Goal: Task Accomplishment & Management: Complete application form

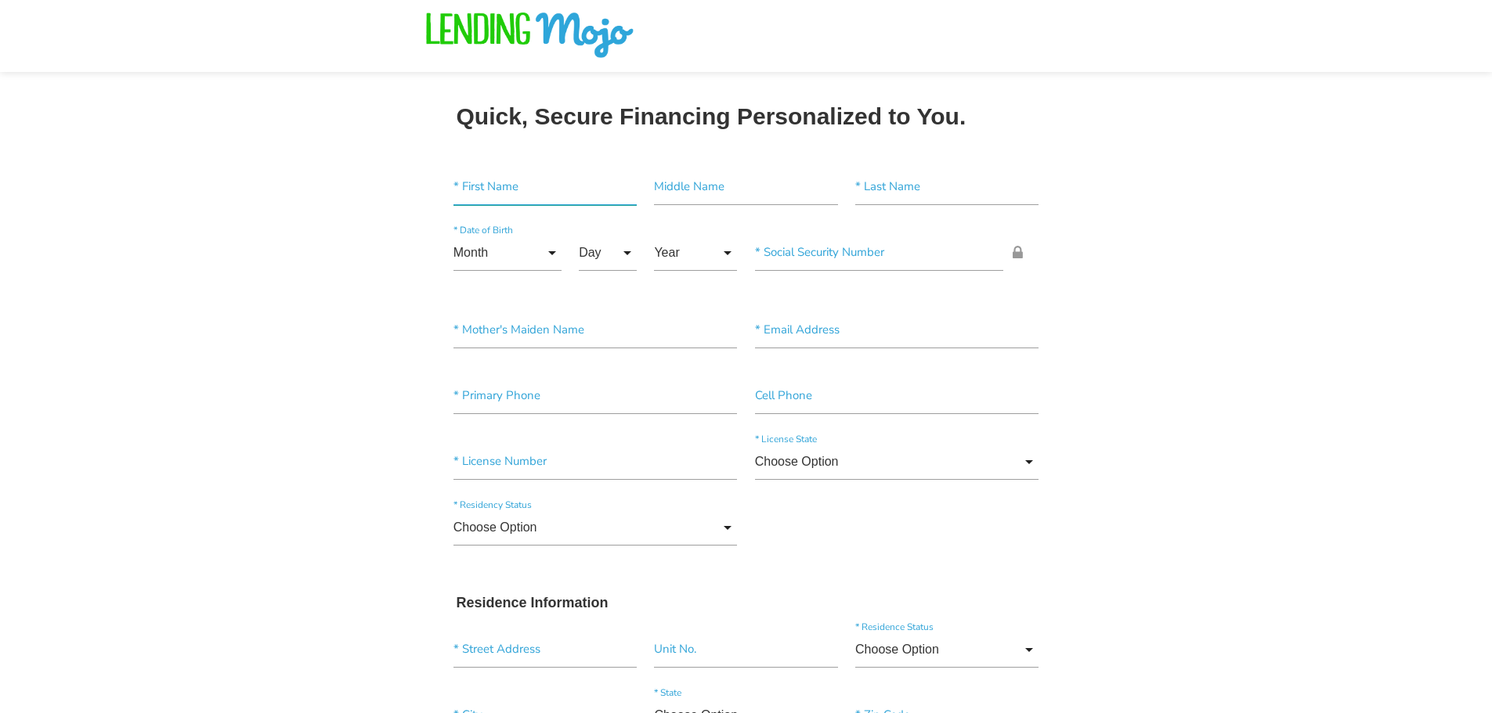
click at [503, 197] on input"] "text" at bounding box center [544, 187] width 183 height 36
type input"] "william"
type input"] "a"
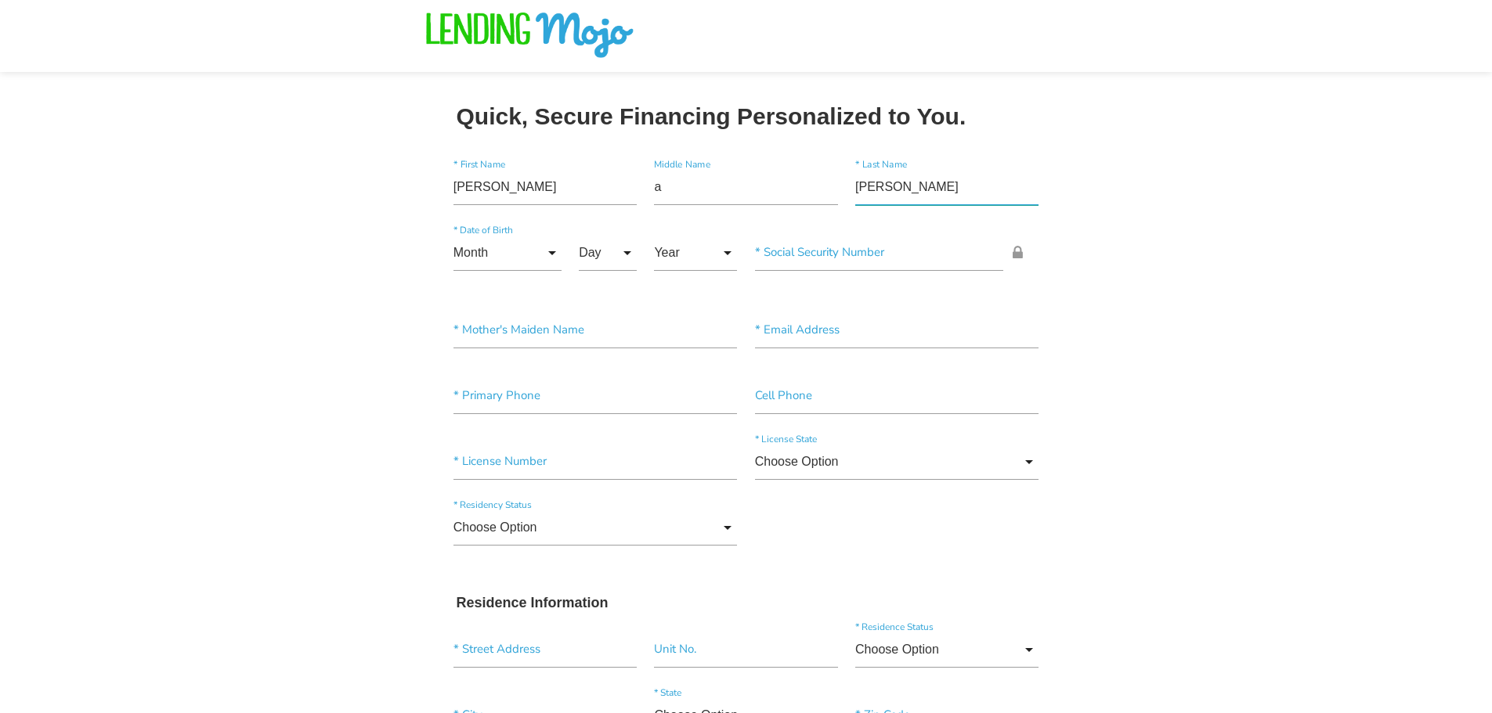
type input"] "cribari"
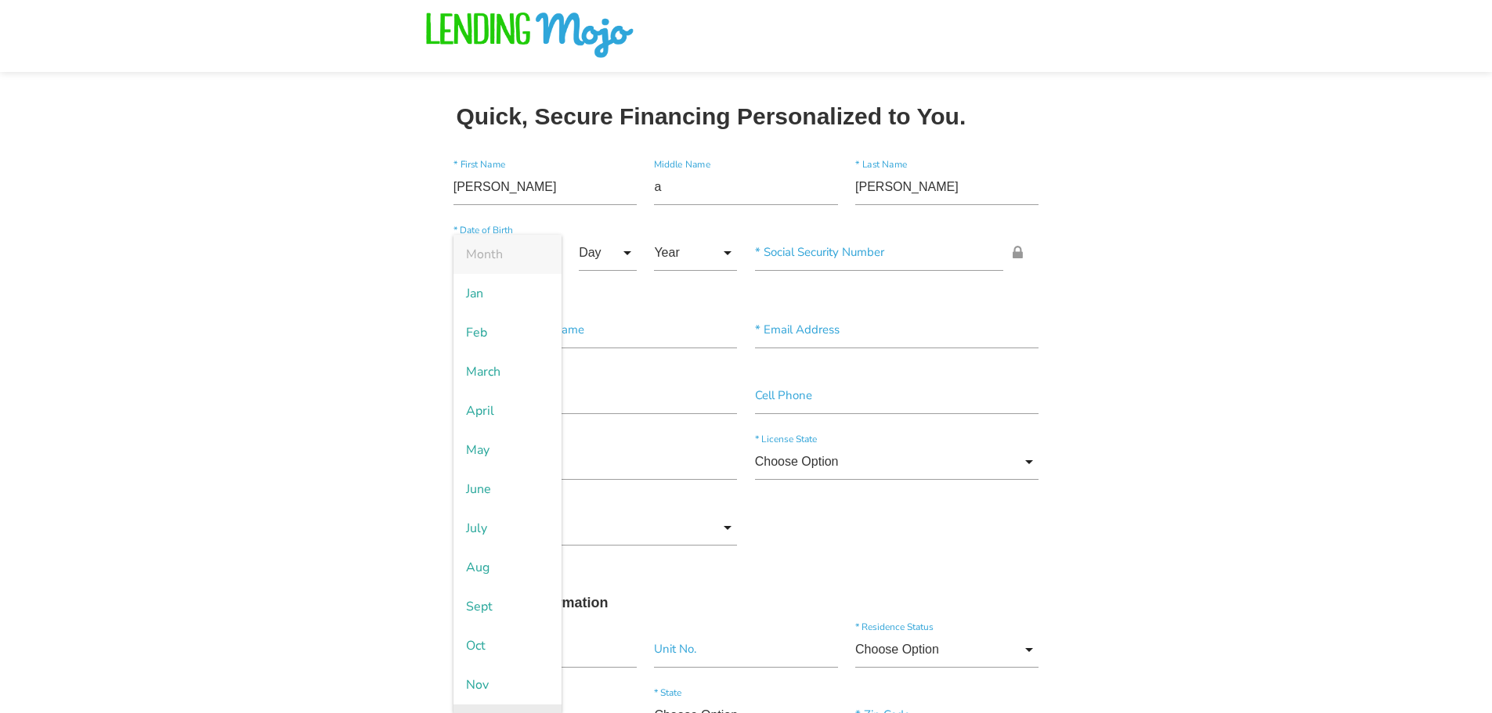
scroll to position [31, 0]
type input "Dec"
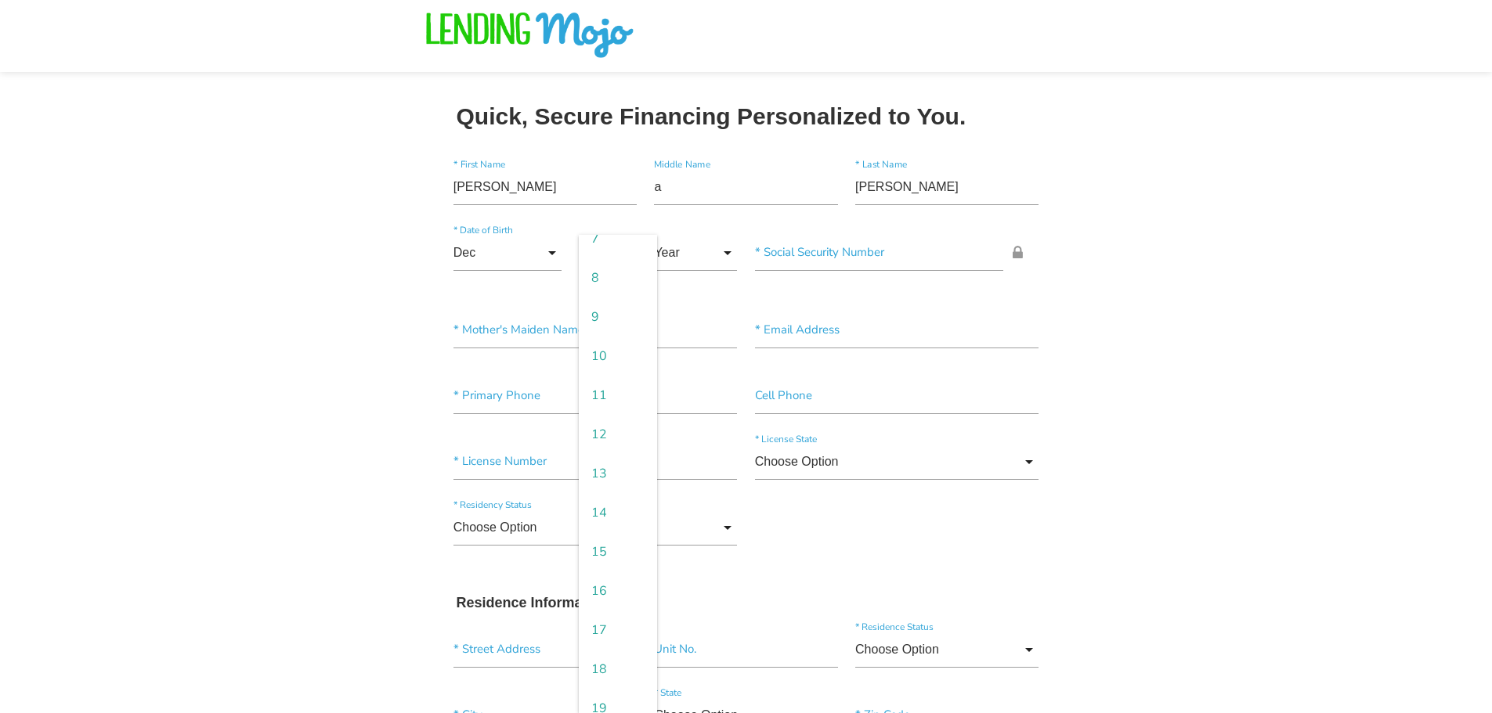
scroll to position [564, 0]
type input "24"
type input "1950"
type input"] "4__-__-____"
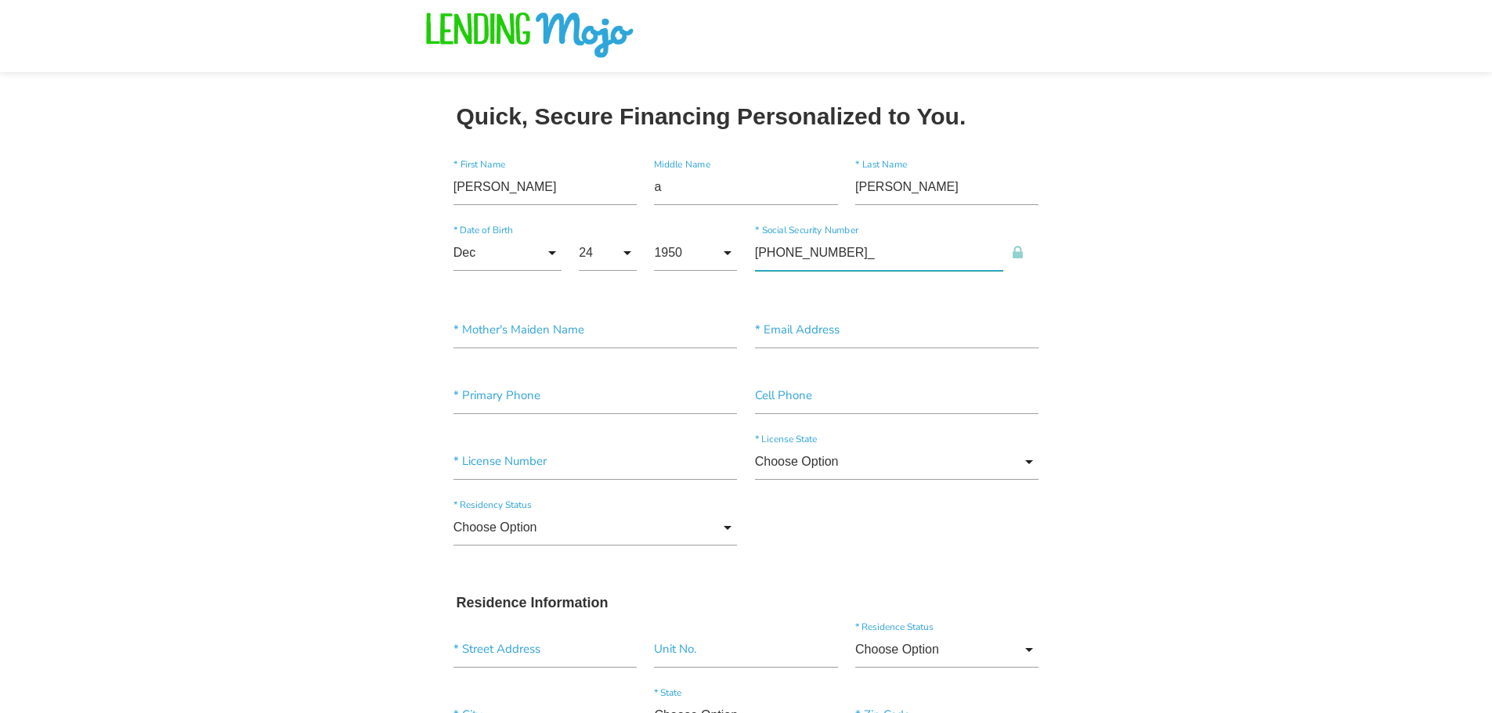
type input"] "014-38-0238"
type input"] "`"
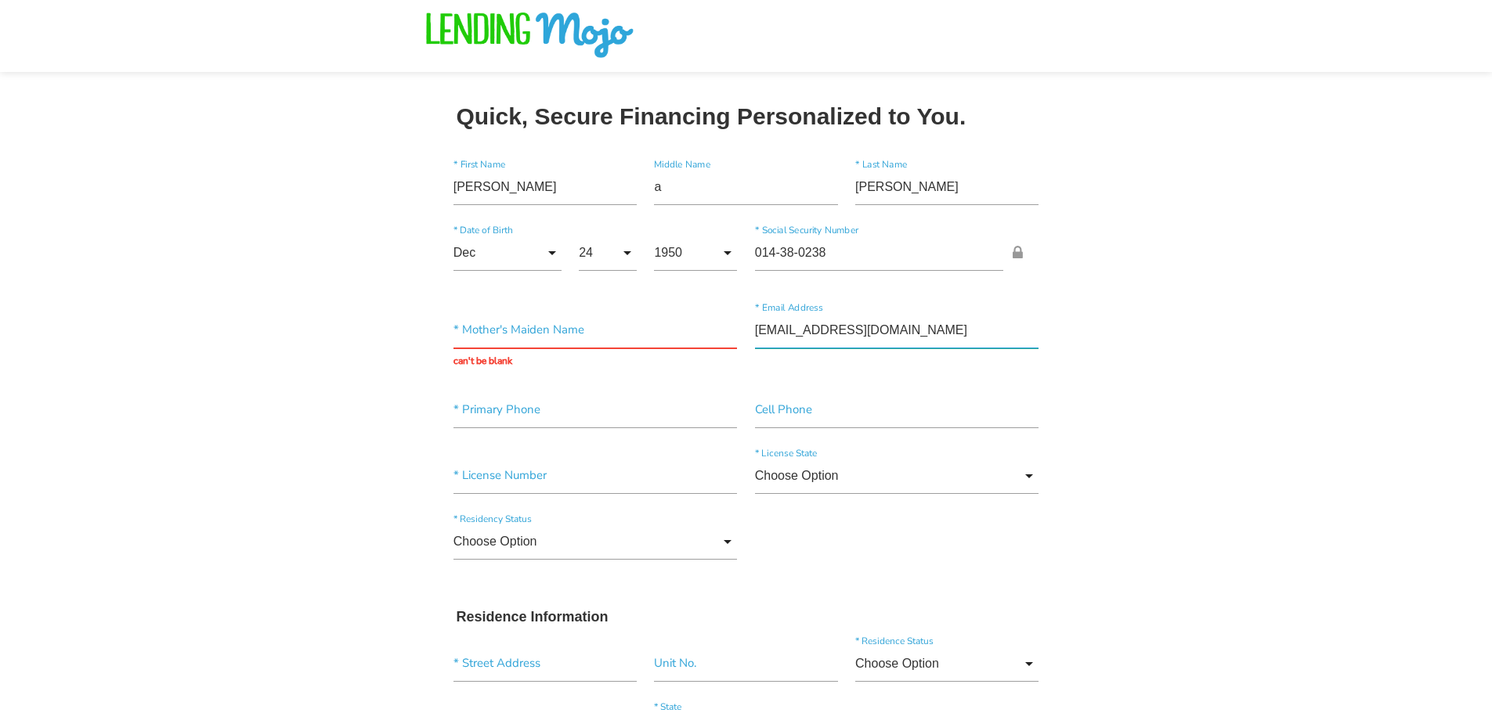
type input"] "bill24cribari@gmail.com"
type input"] "(413) 346-8381"
type input"] "s09439060"
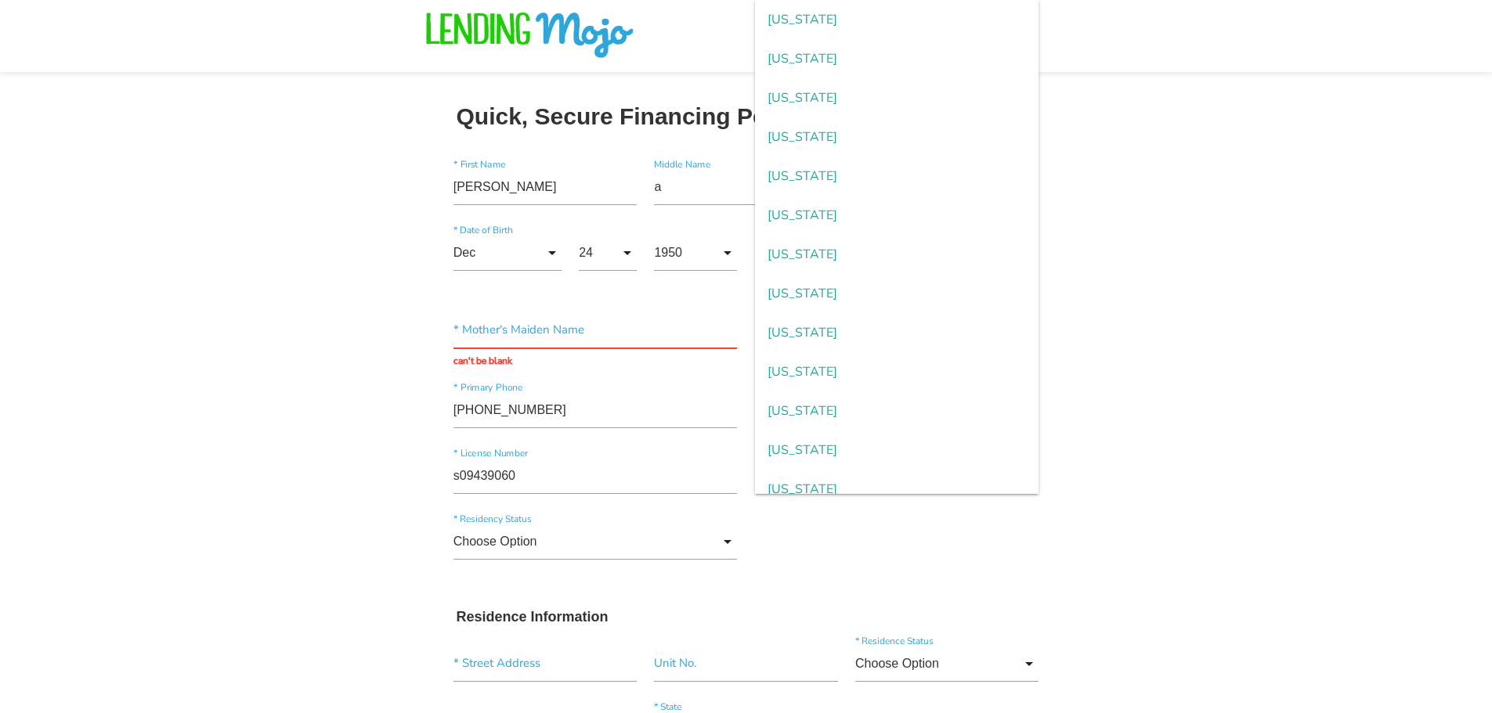
scroll to position [556, 0]
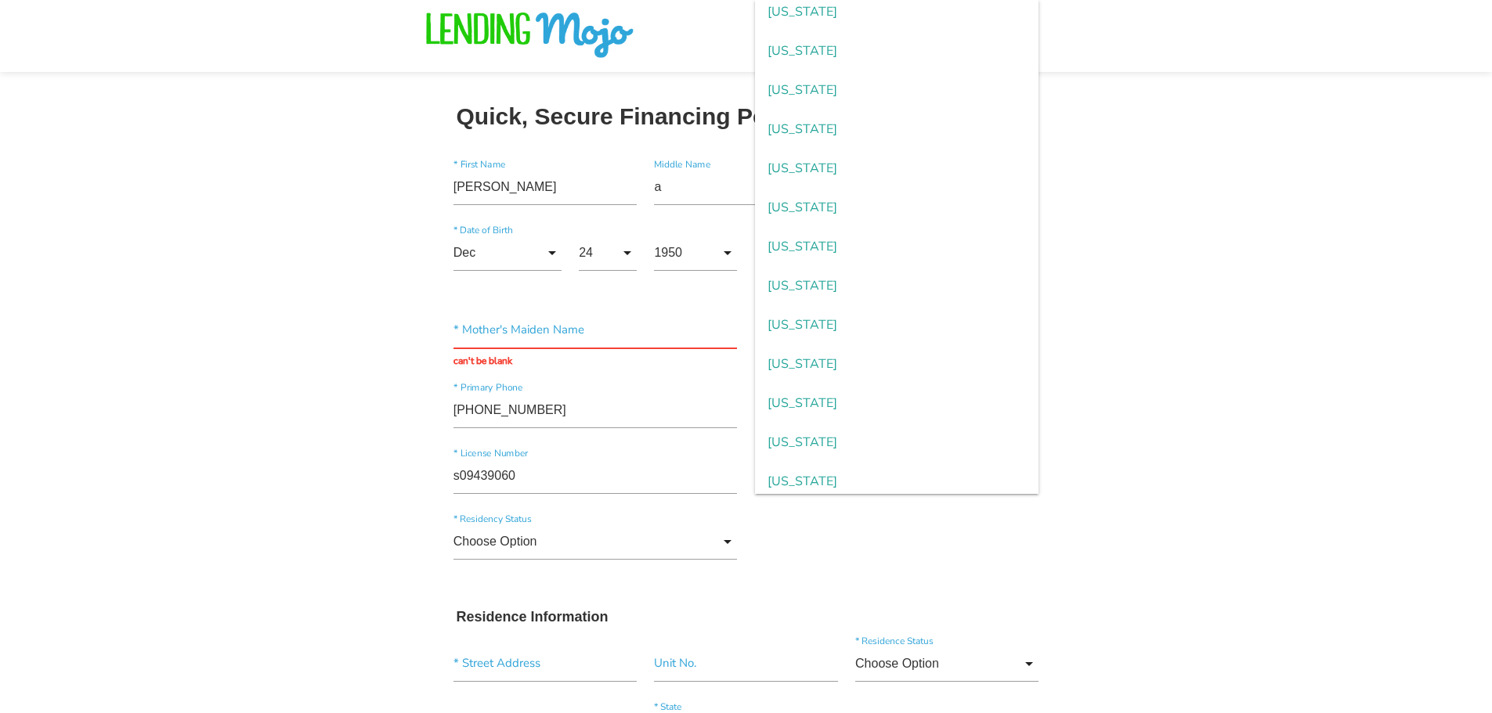
type input "Massachusetts"
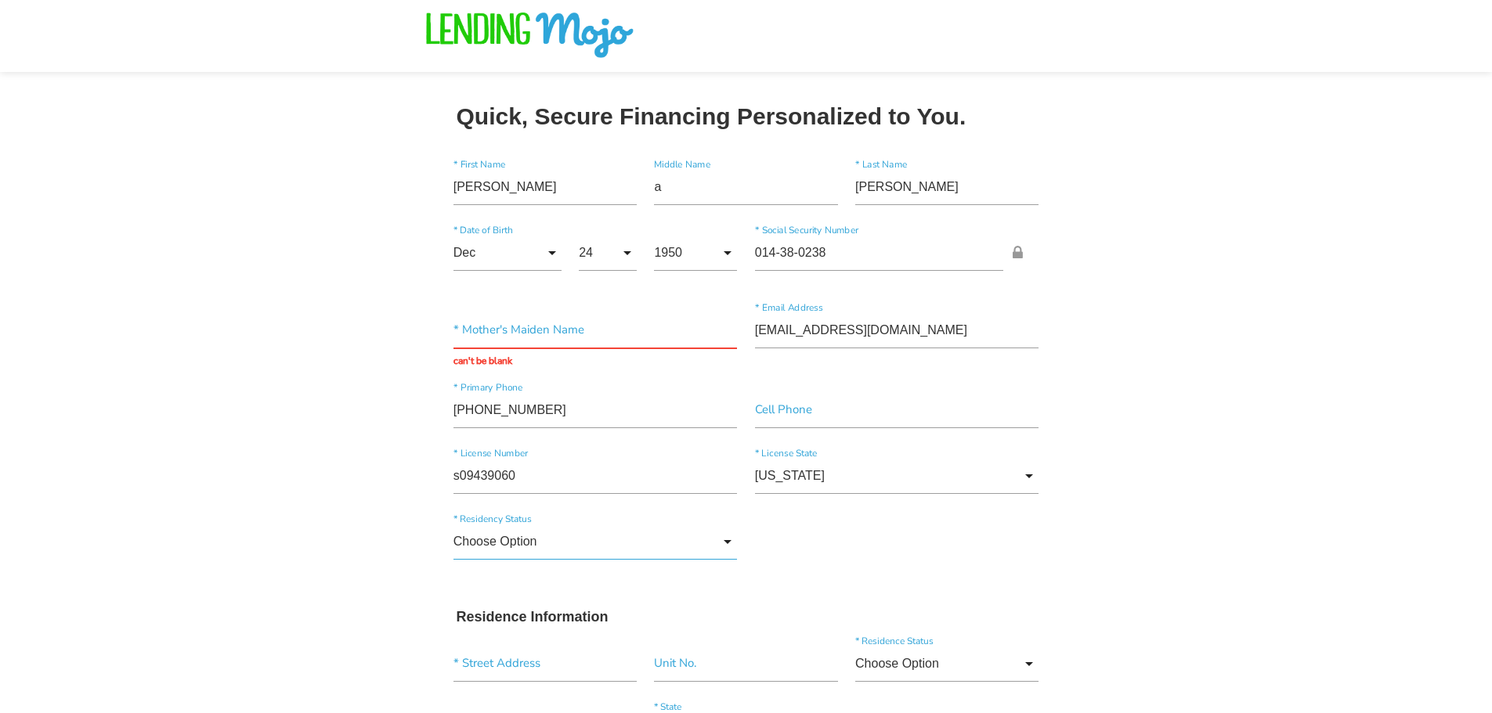
click at [726, 541] on input "Choose Option" at bounding box center [595, 542] width 284 height 36
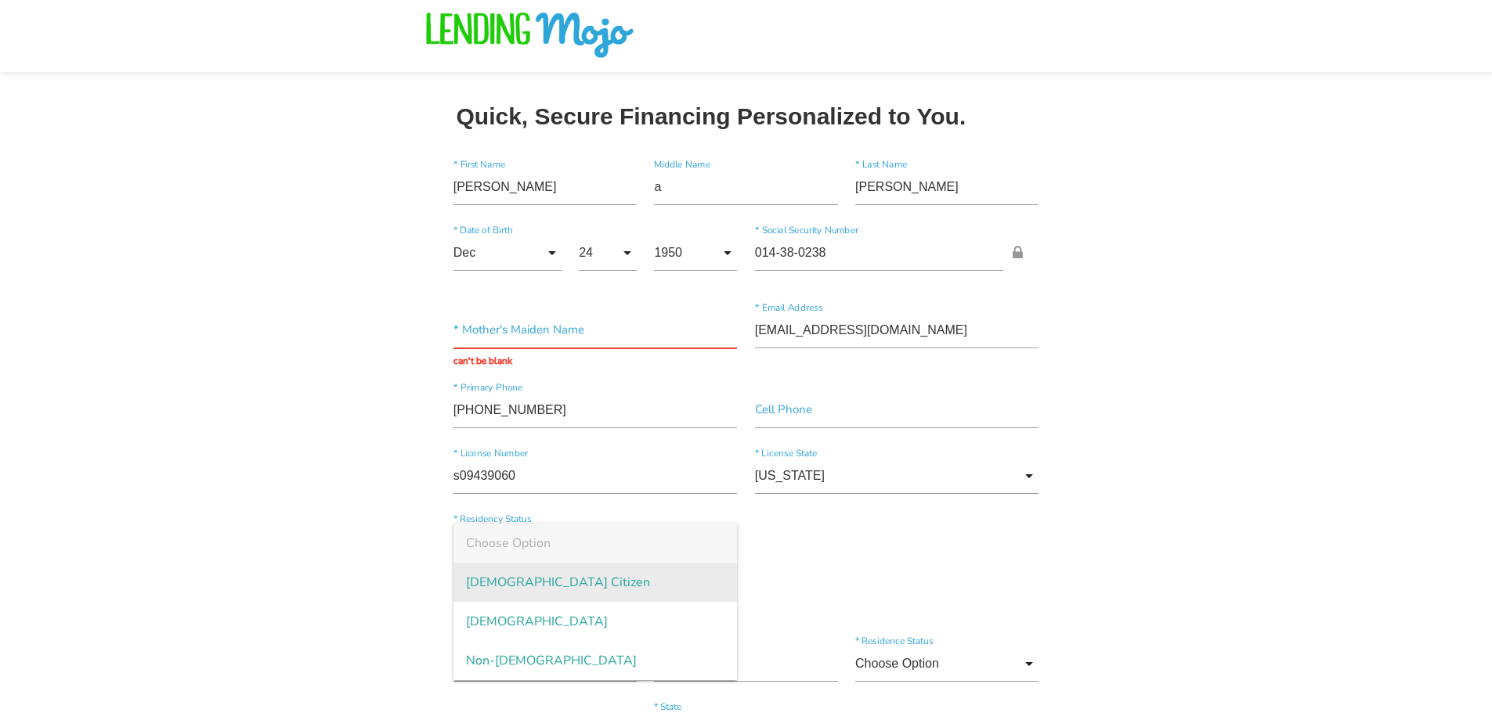
click at [609, 583] on span "US Citizen" at bounding box center [595, 582] width 284 height 39
type input "US Citizen"
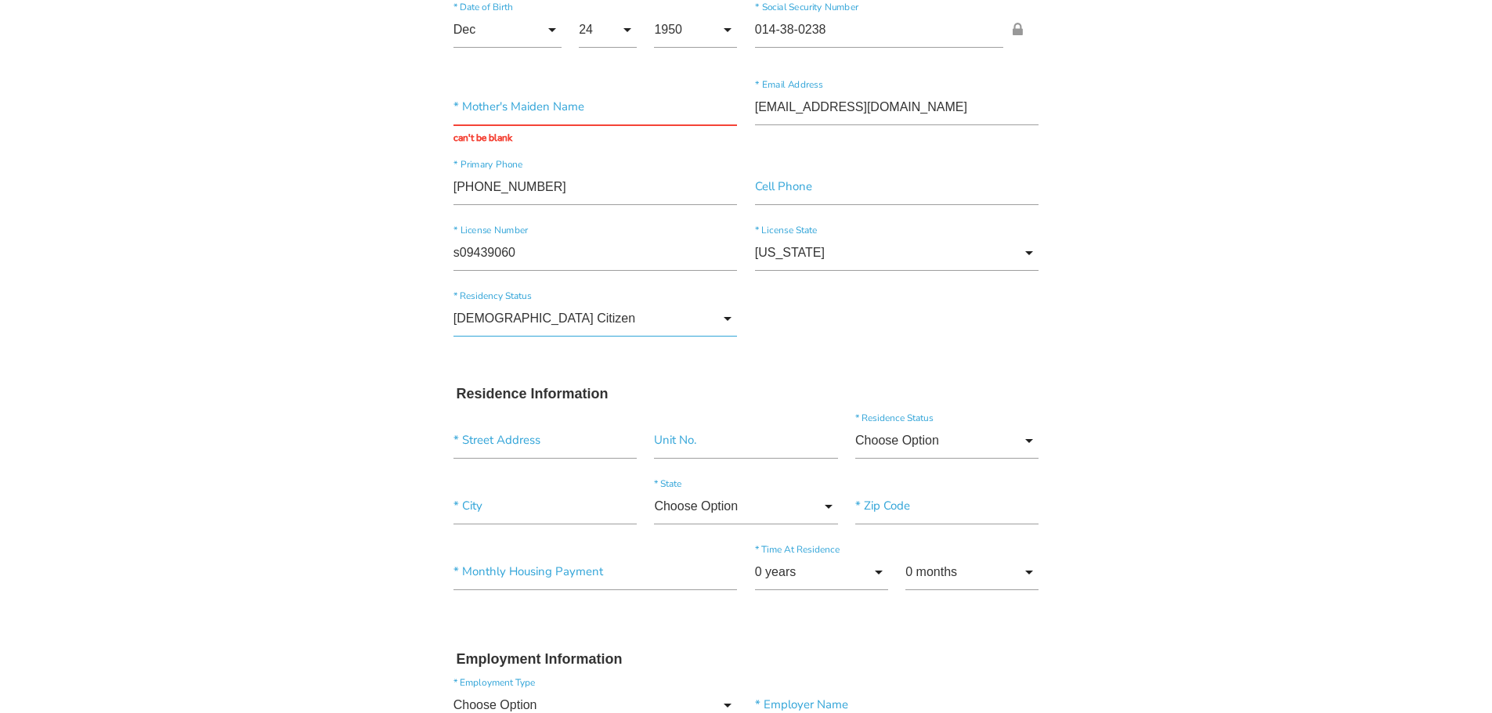
scroll to position [235, 0]
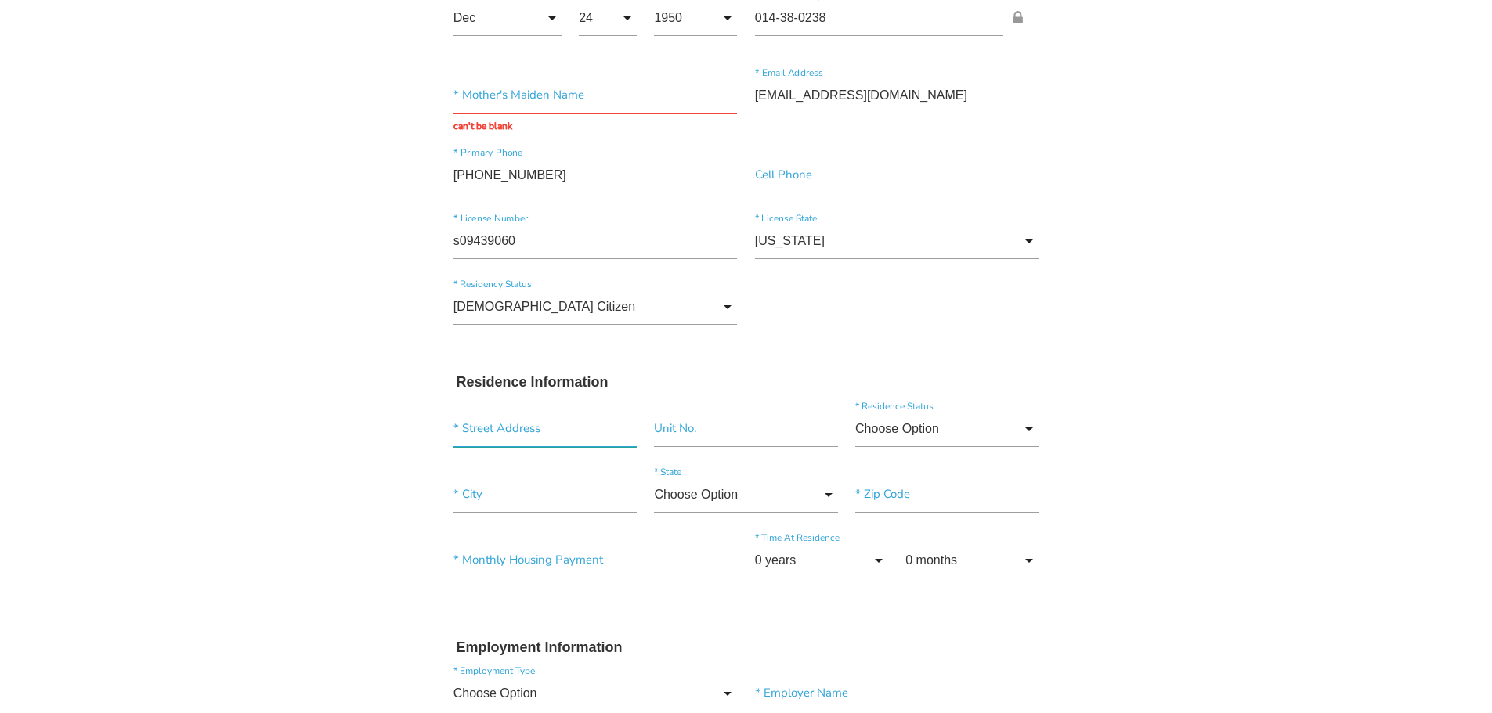
click at [546, 434] on input "text" at bounding box center [544, 429] width 183 height 36
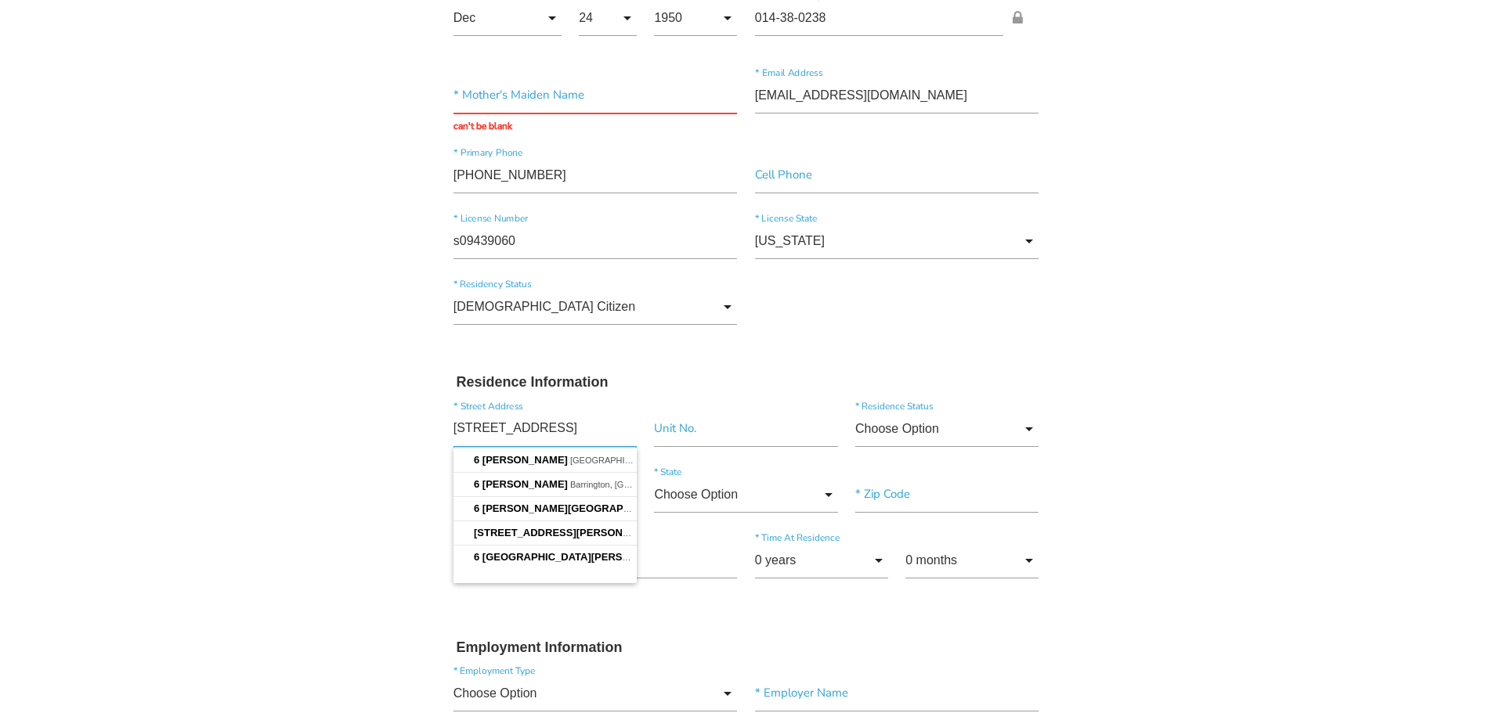
type input "6 milton rd"
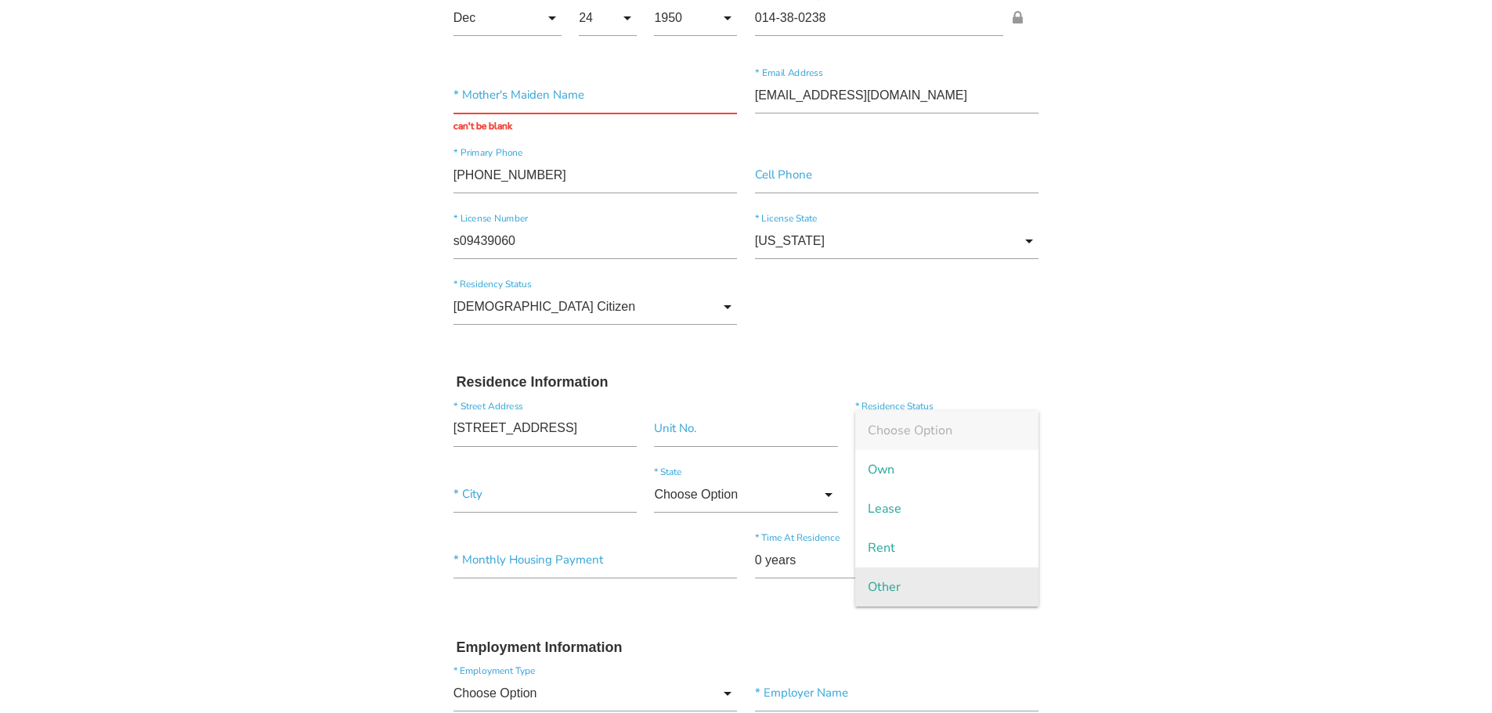
click at [875, 581] on span "Other" at bounding box center [946, 587] width 183 height 39
type input "Other"
click at [539, 494] on input"] "text" at bounding box center [544, 495] width 183 height 36
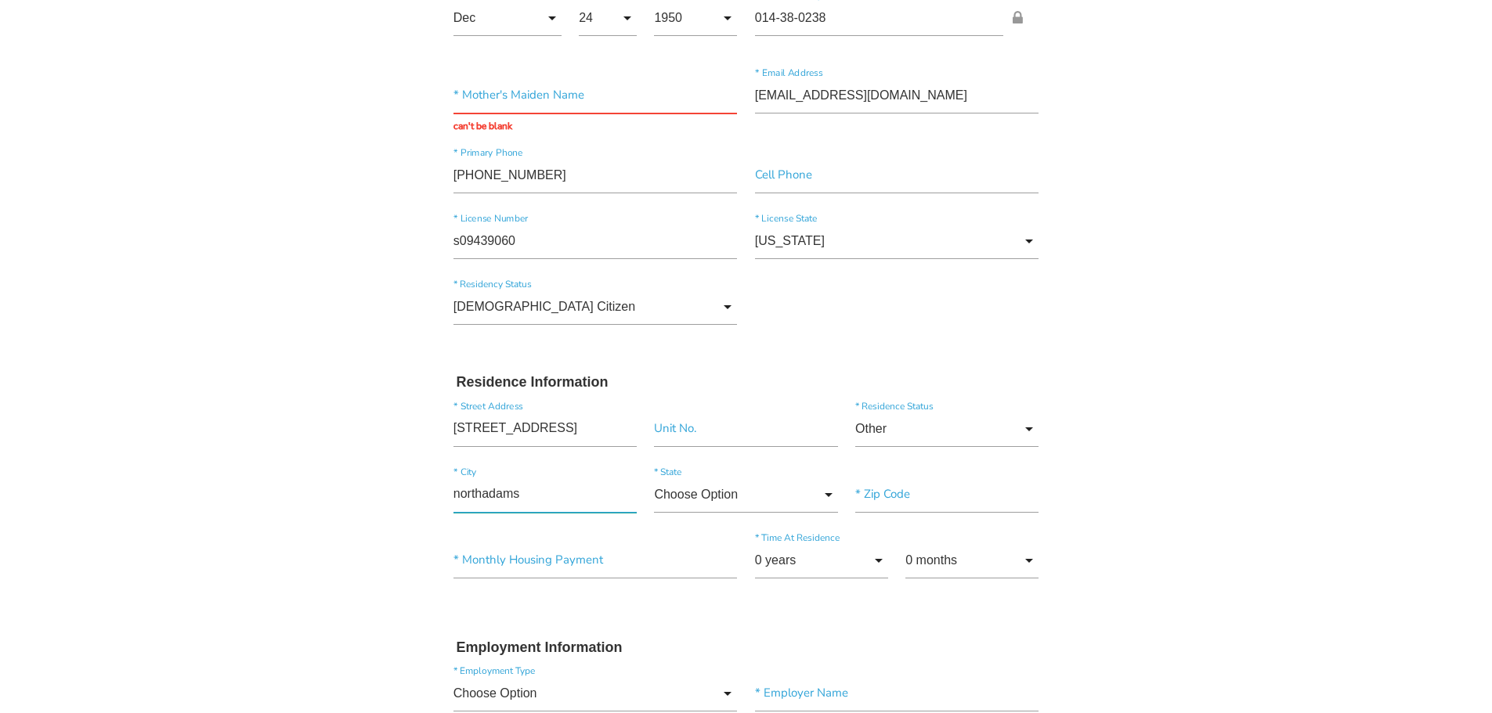
type input"] "northadams"
click at [829, 493] on input "Choose Option" at bounding box center [745, 495] width 183 height 36
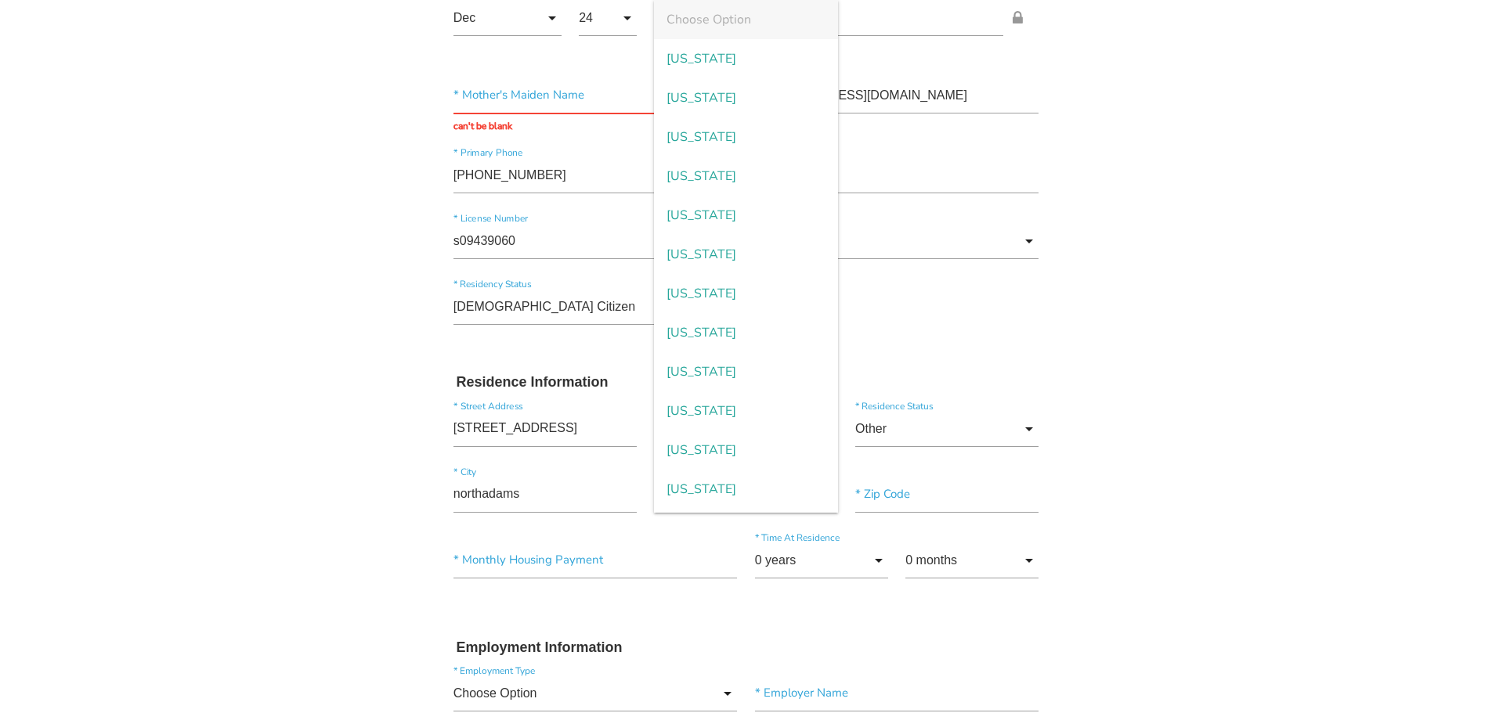
scroll to position [449, 0]
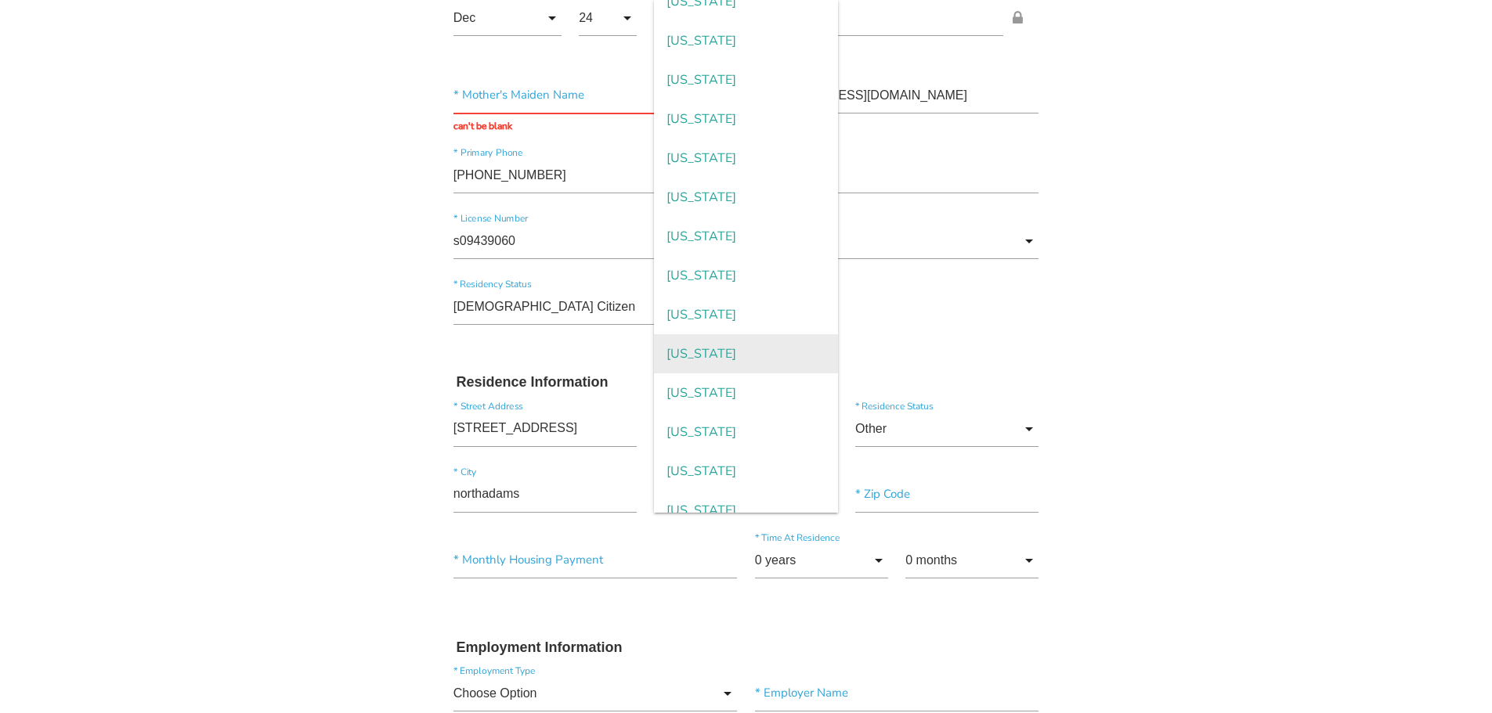
click at [782, 359] on span "Massachusetts" at bounding box center [745, 353] width 183 height 39
type input "Massachusetts"
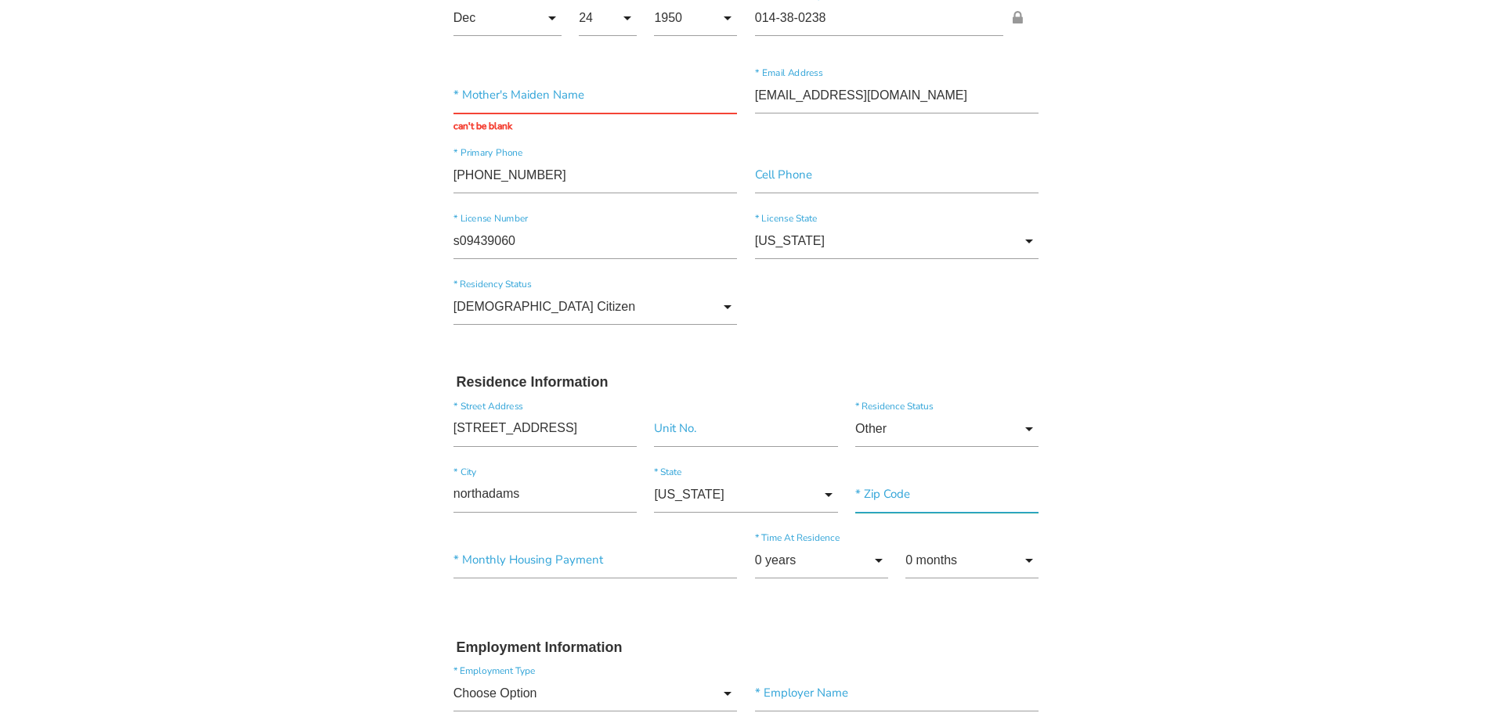
click at [936, 507] on input"] "text" at bounding box center [946, 495] width 183 height 36
type input"] "01247"
click at [686, 561] on input"] "text" at bounding box center [595, 561] width 284 height 36
click at [597, 558] on input "text" at bounding box center [595, 560] width 284 height 36
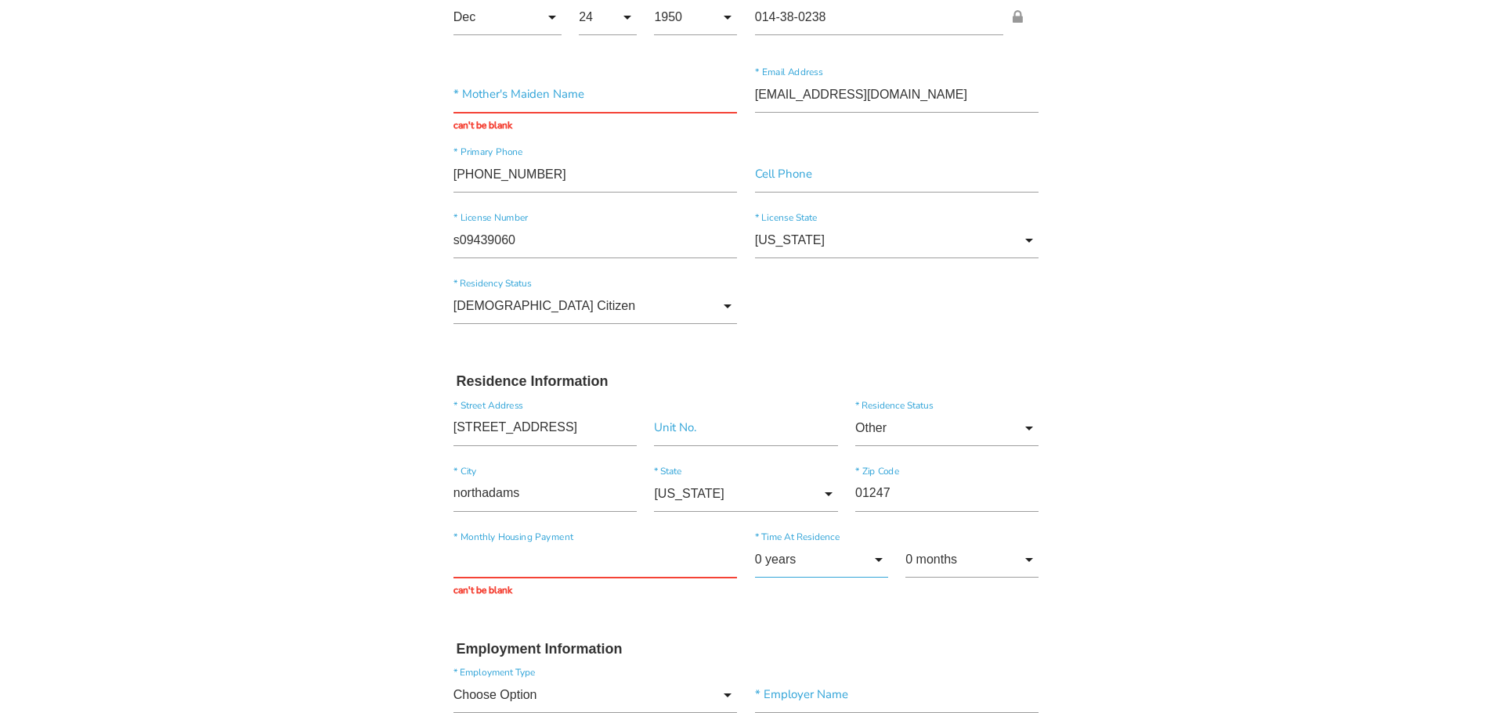
click at [879, 561] on input "0 years" at bounding box center [821, 560] width 133 height 36
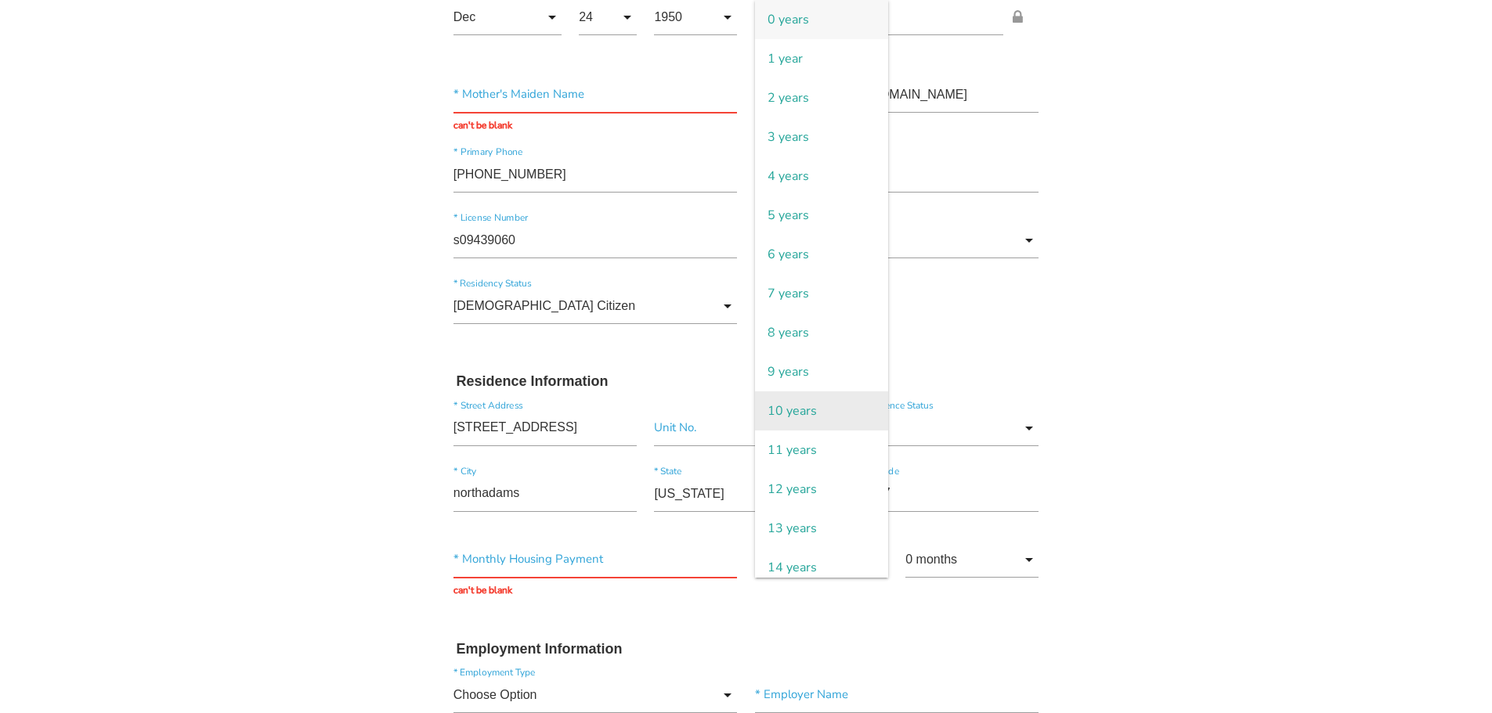
click at [814, 413] on span "10 years" at bounding box center [821, 411] width 133 height 39
type input "10 years"
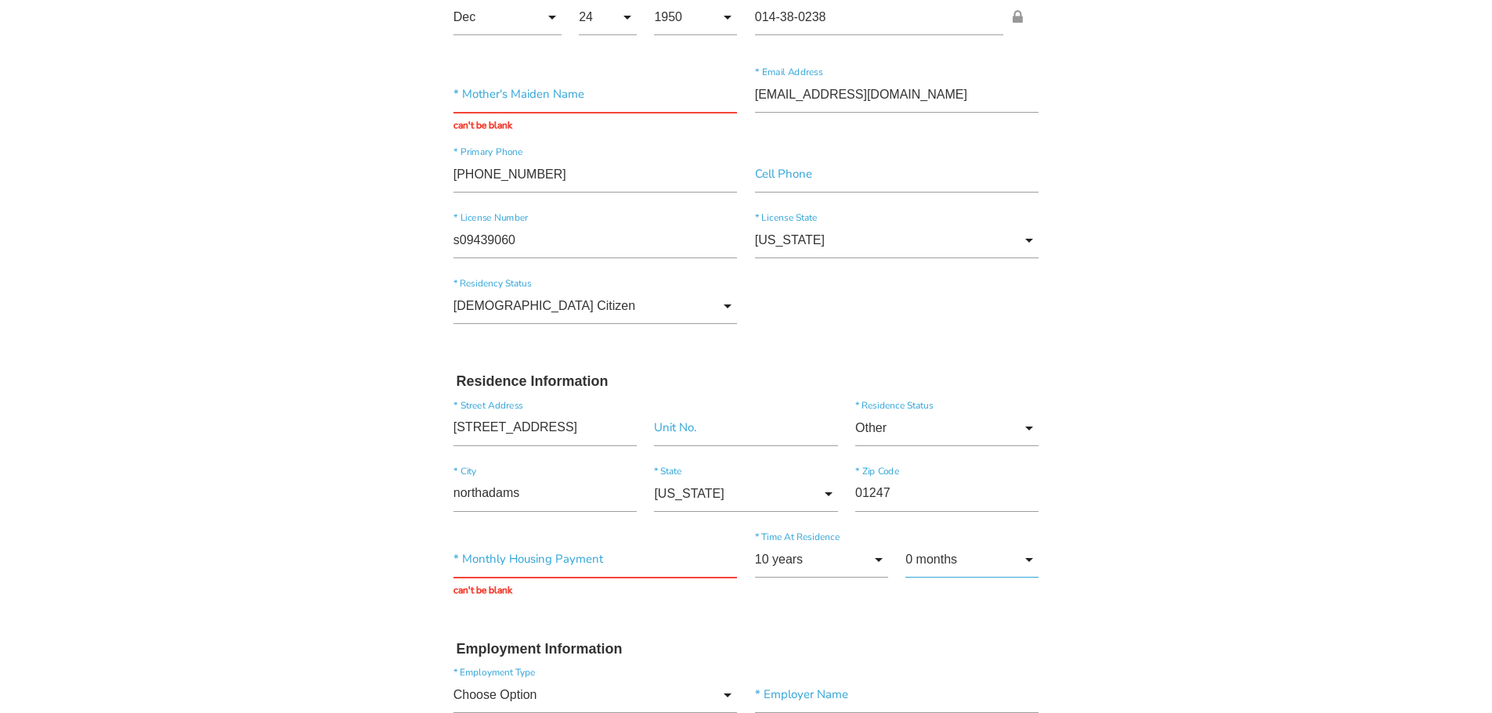
click at [1033, 561] on input "0 months" at bounding box center [971, 560] width 133 height 36
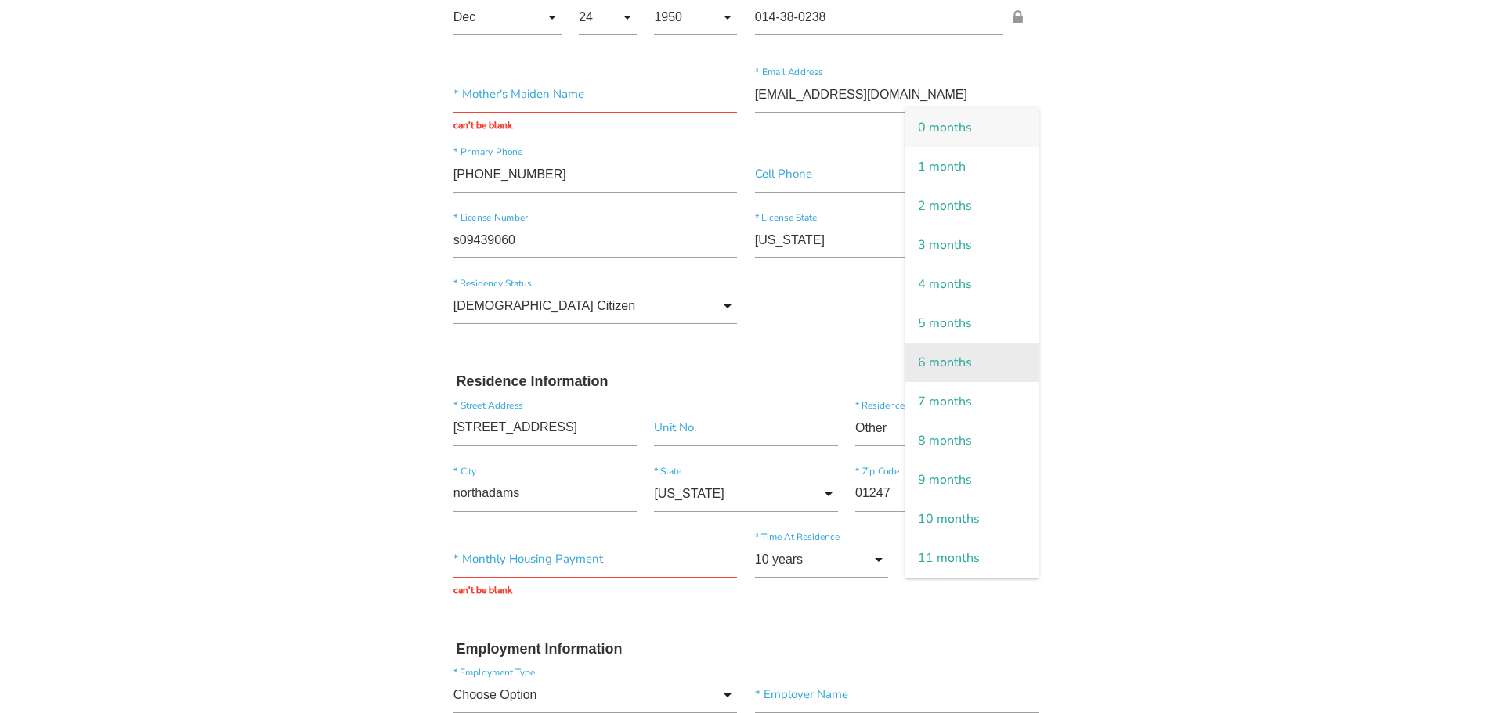
click at [964, 359] on span "6 months" at bounding box center [971, 362] width 133 height 39
type input "6 months"
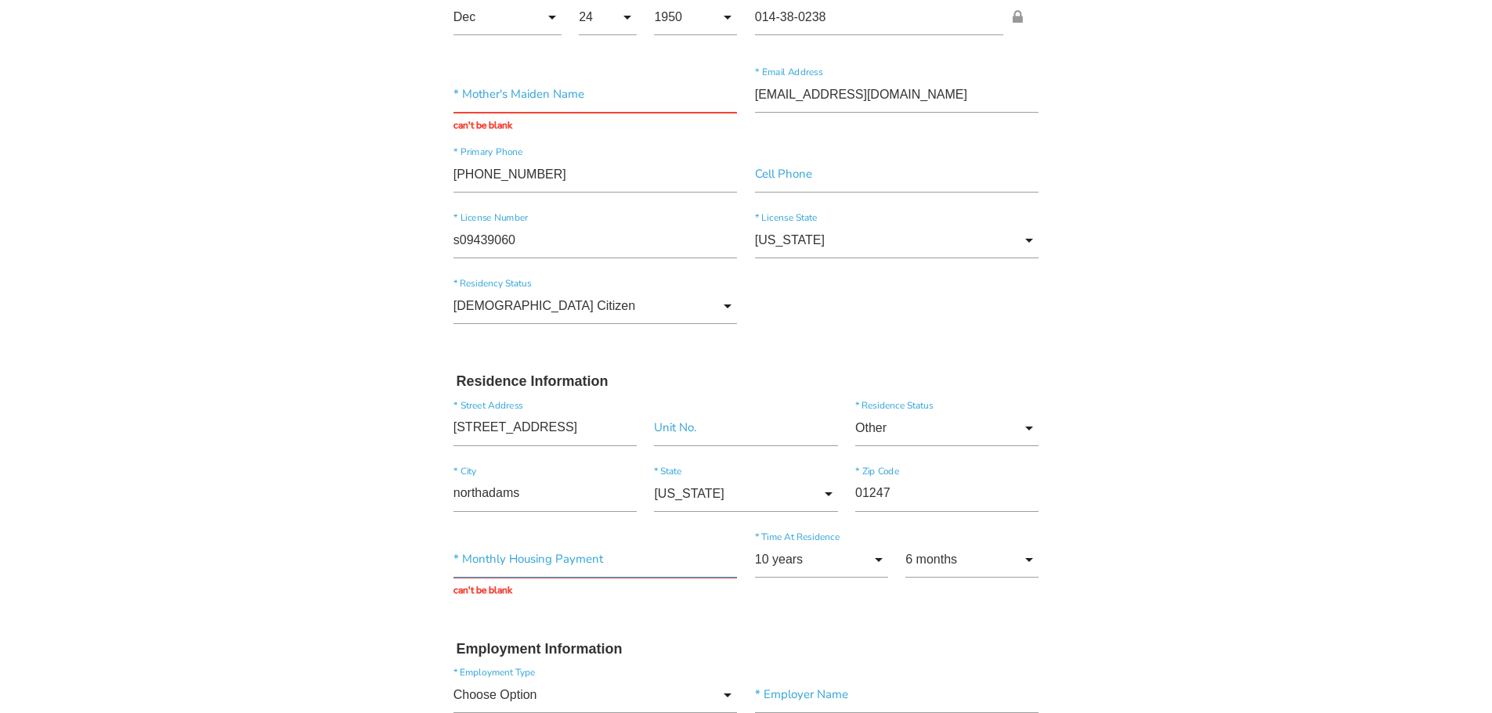
click at [538, 562] on input "text" at bounding box center [595, 560] width 284 height 36
type input "$0.00"
click at [531, 557] on input "$0.00" at bounding box center [595, 560] width 284 height 36
type input "$400.00"
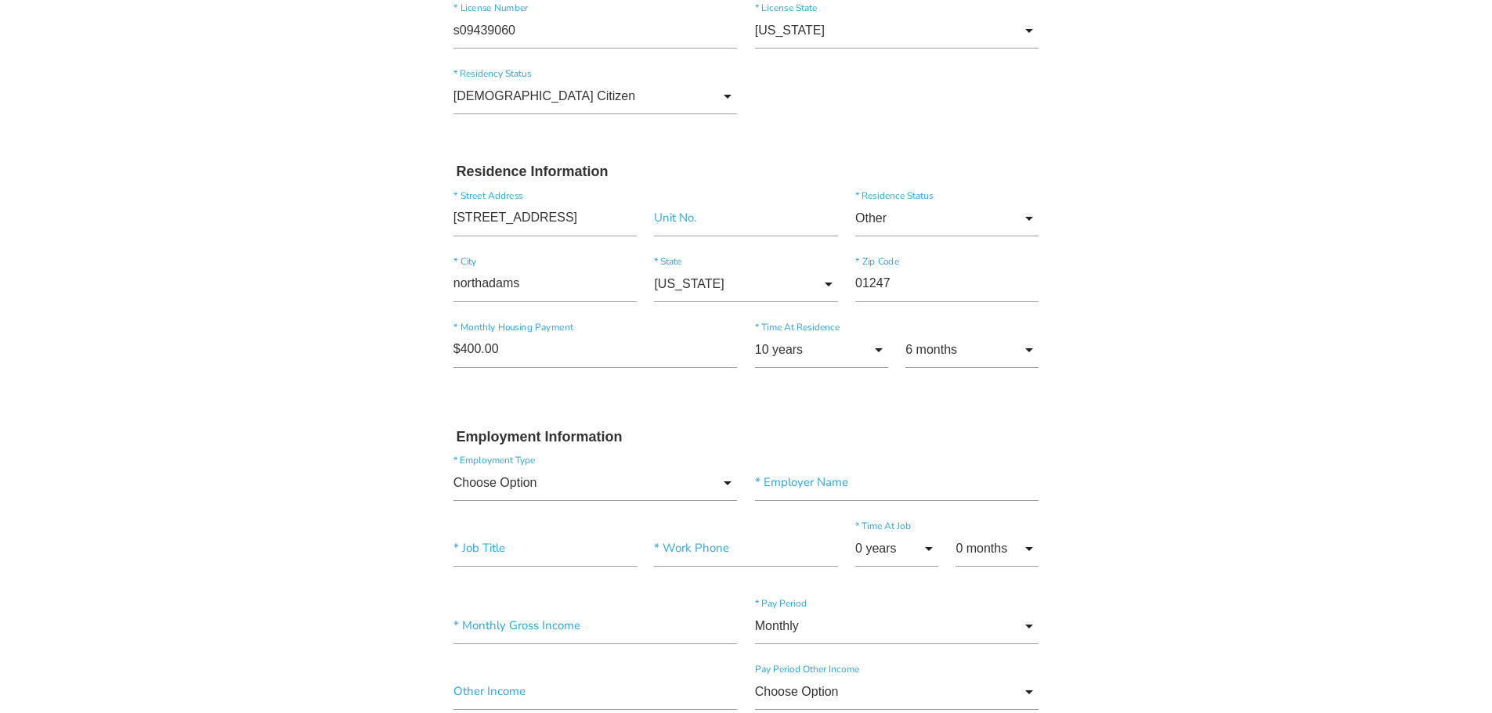
scroll to position [471, 0]
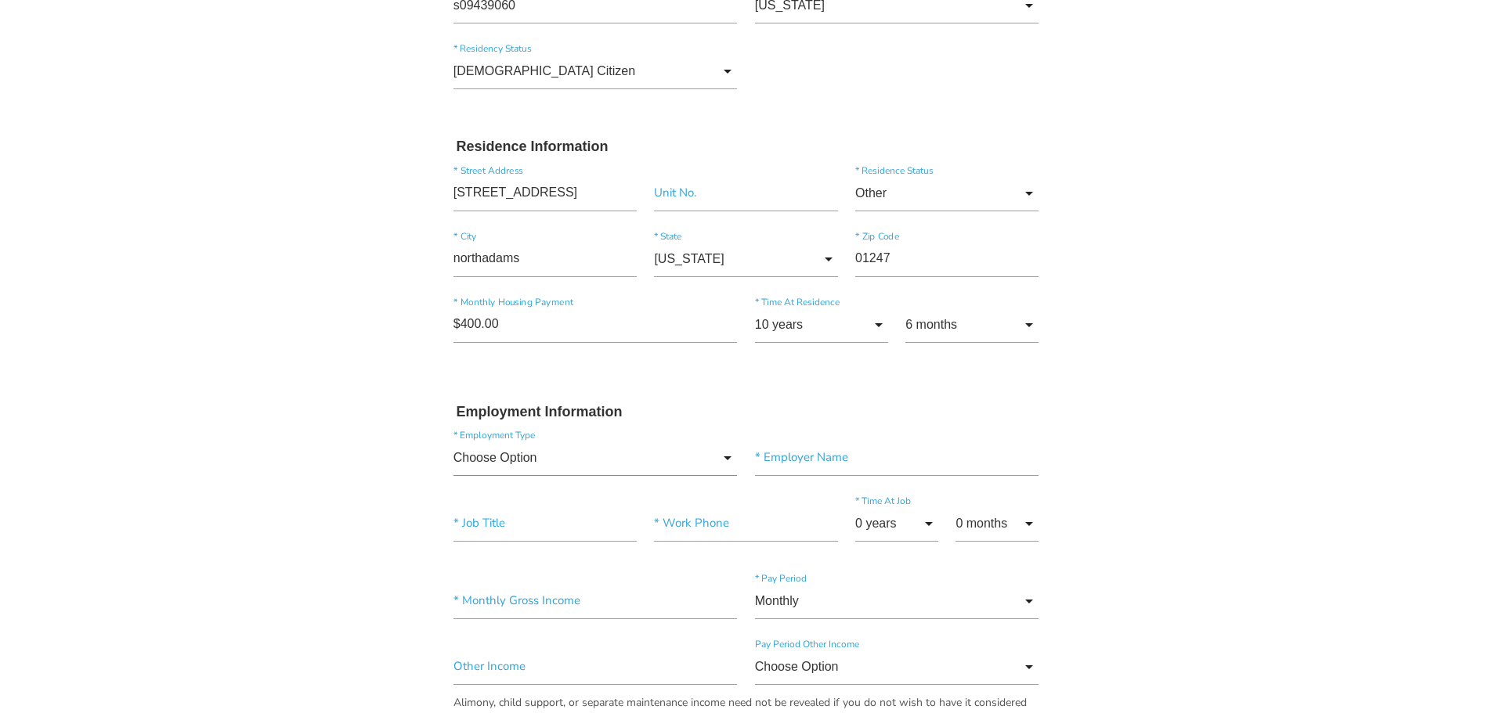
click at [724, 455] on input "Choose Option" at bounding box center [595, 458] width 284 height 36
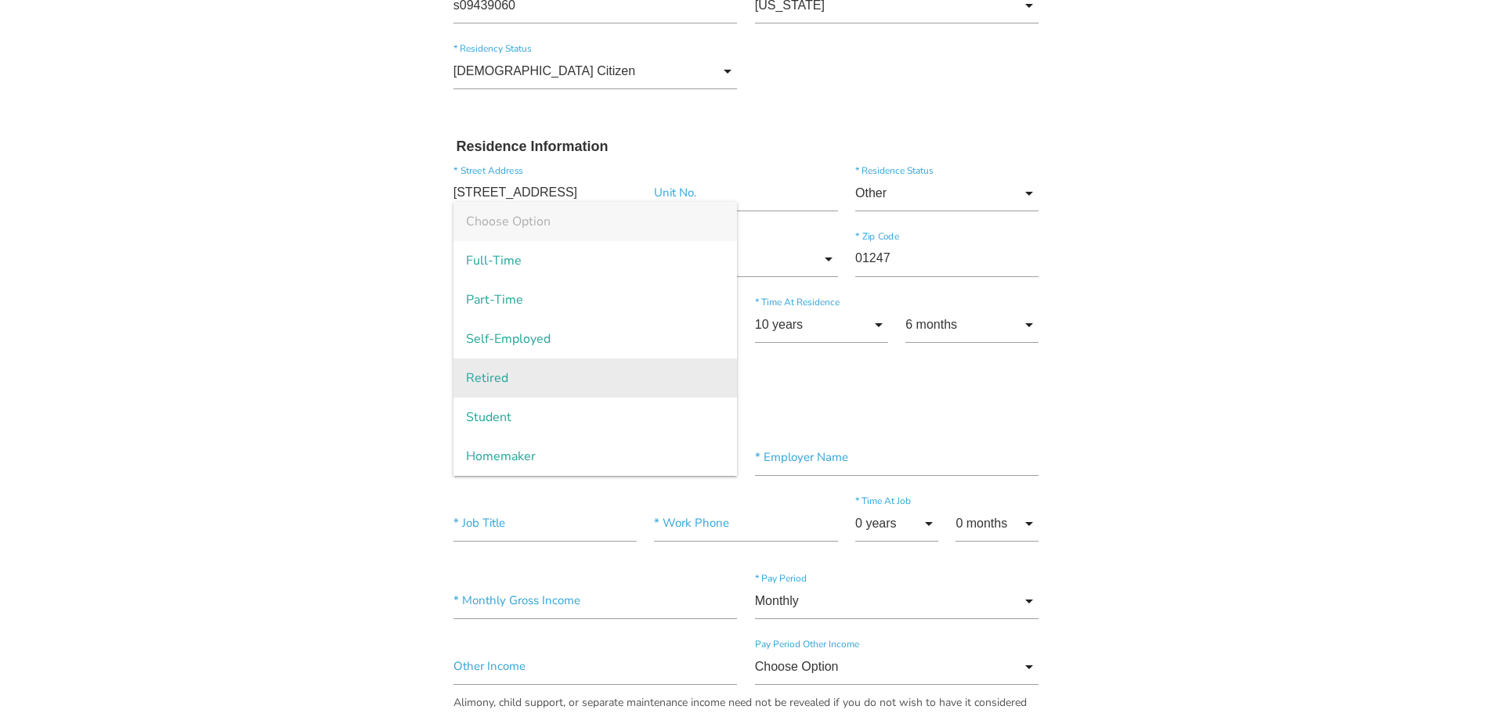
click at [561, 383] on span "Retired" at bounding box center [595, 378] width 284 height 39
type input "Retired"
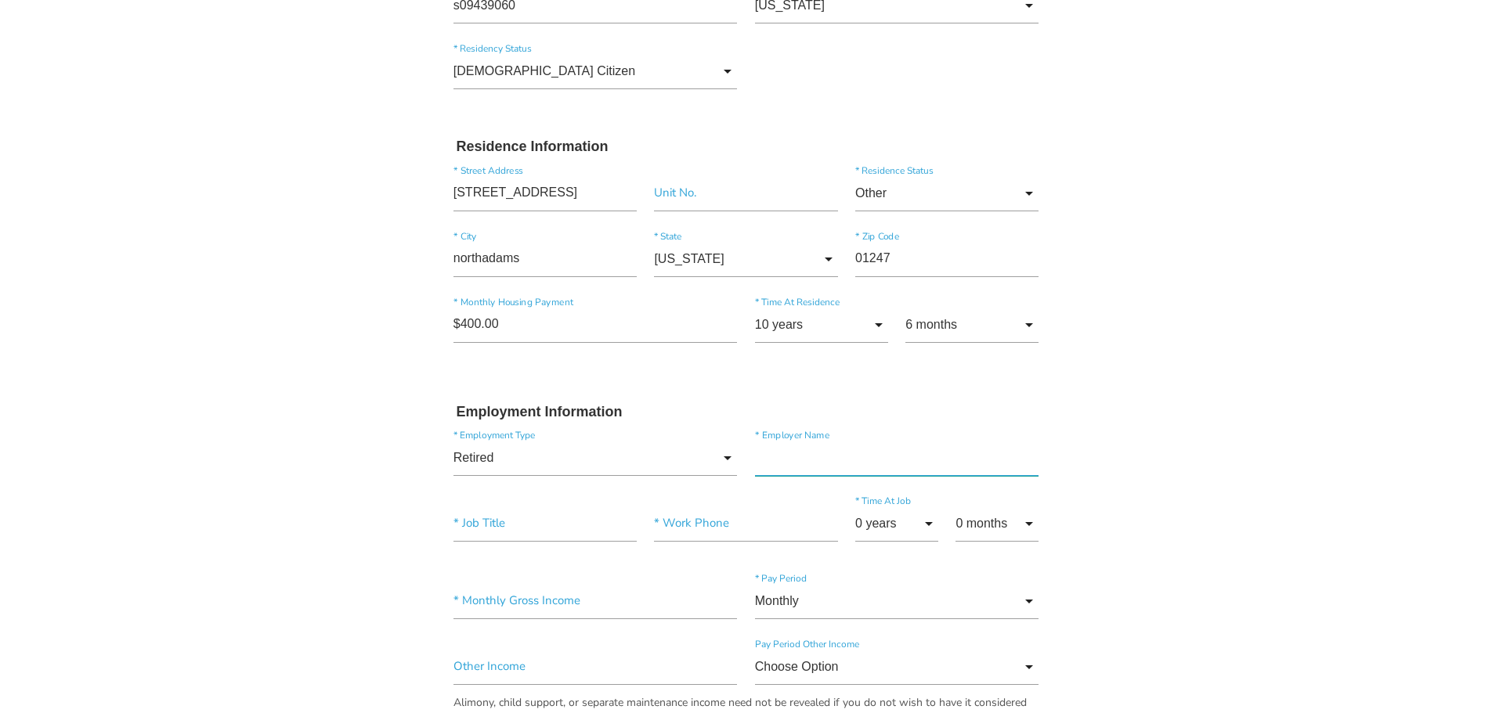
click at [822, 465] on input"] "text" at bounding box center [897, 458] width 284 height 36
type input"] "social security"
click at [547, 533] on input"] "text" at bounding box center [544, 524] width 183 height 36
type input"] "retired"
type input"] "(413) 346-8381"
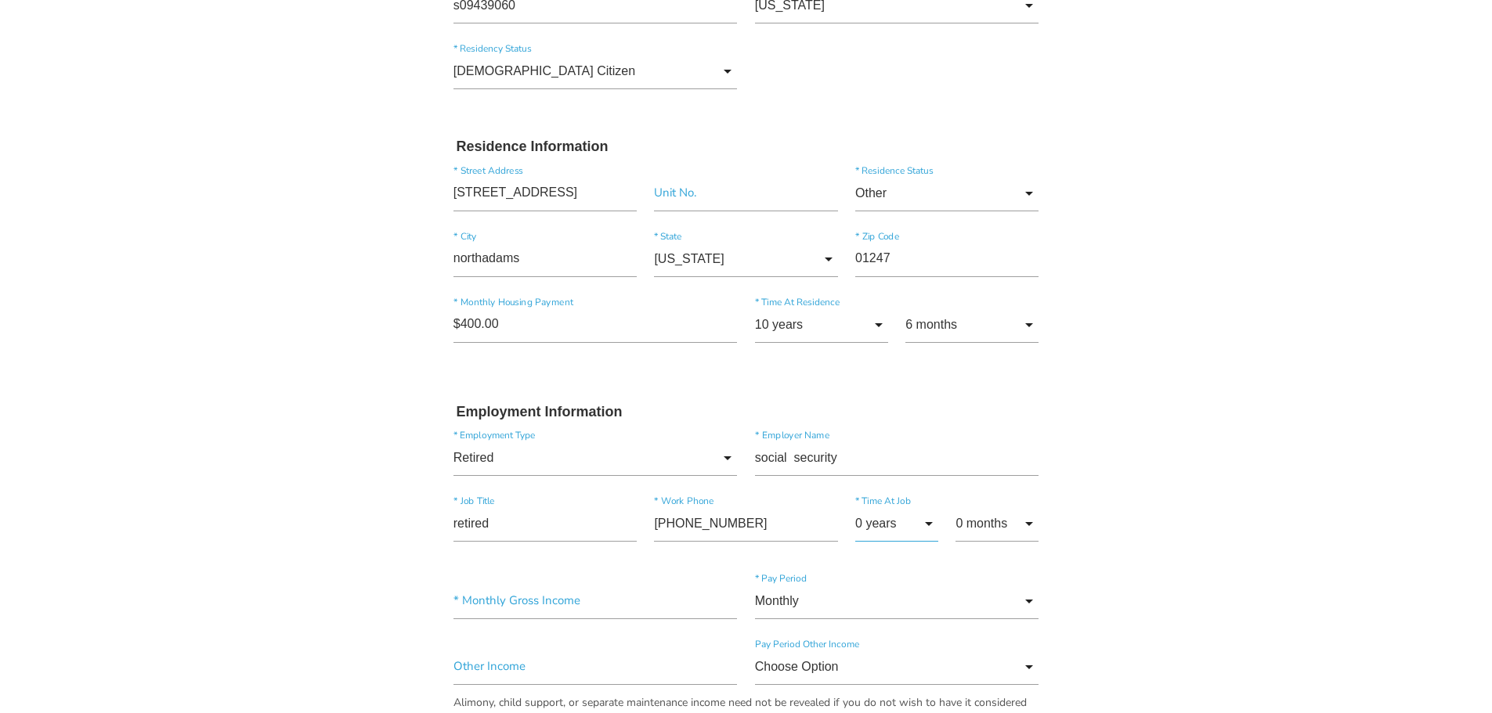
click at [931, 525] on input "0 years" at bounding box center [896, 524] width 83 height 36
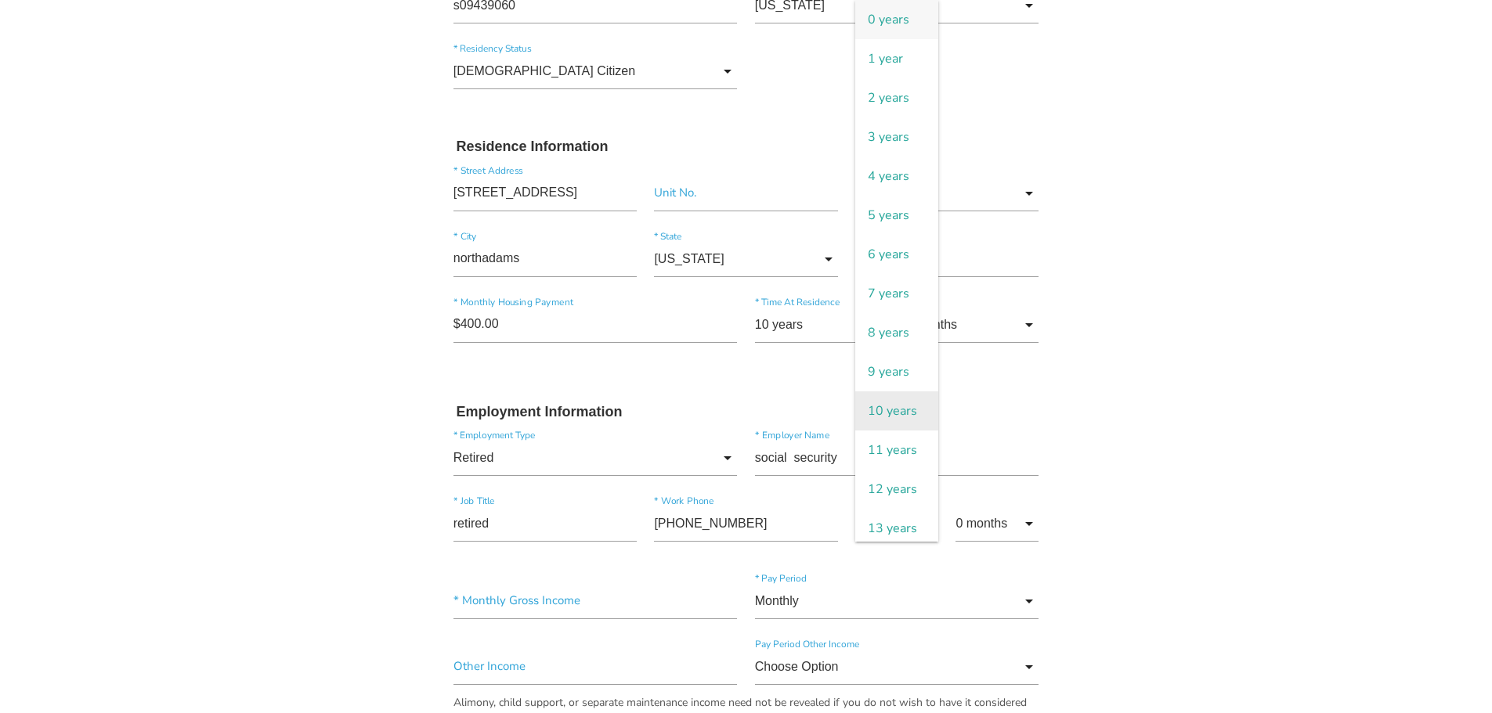
click at [911, 428] on span "10 years" at bounding box center [896, 411] width 83 height 39
type input "10 years"
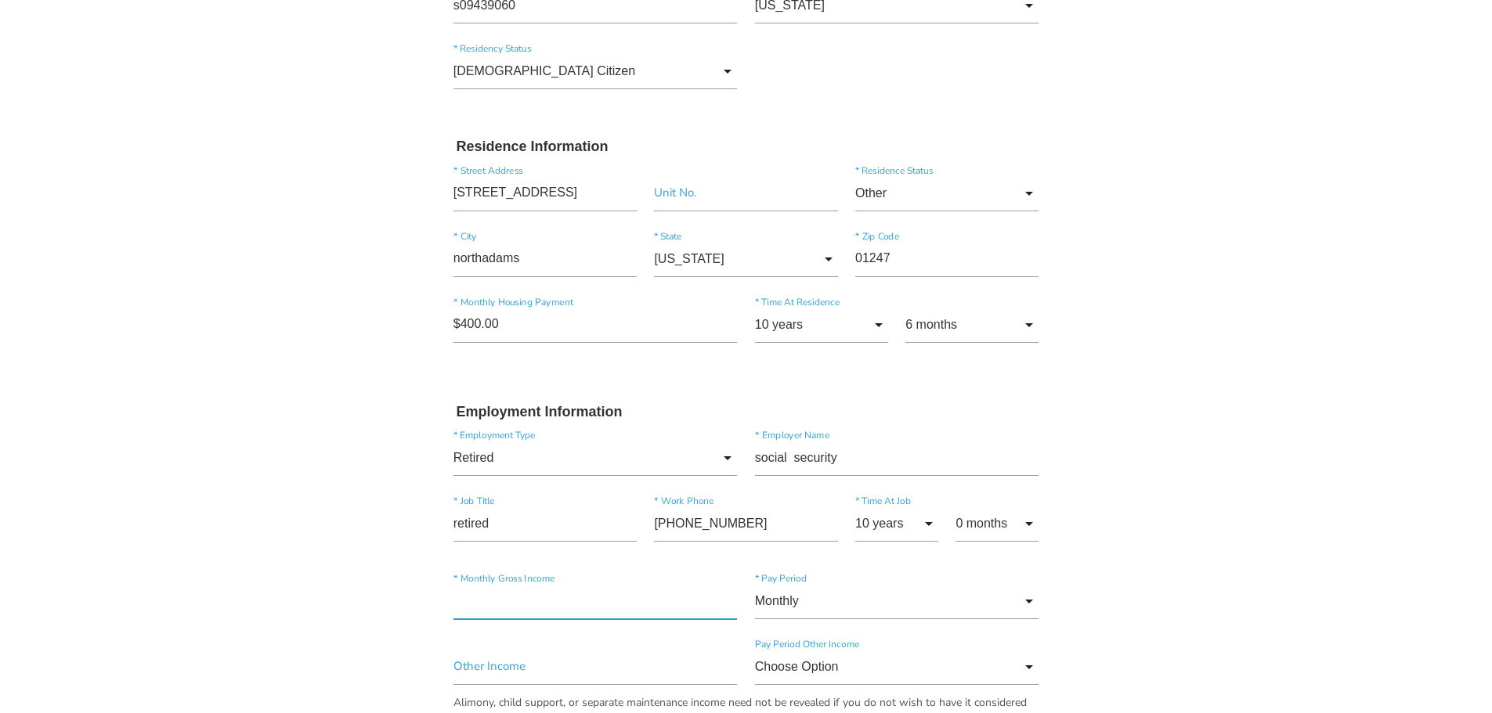
click at [546, 603] on input"] "text" at bounding box center [595, 601] width 284 height 36
type input"] "$4,039.00"
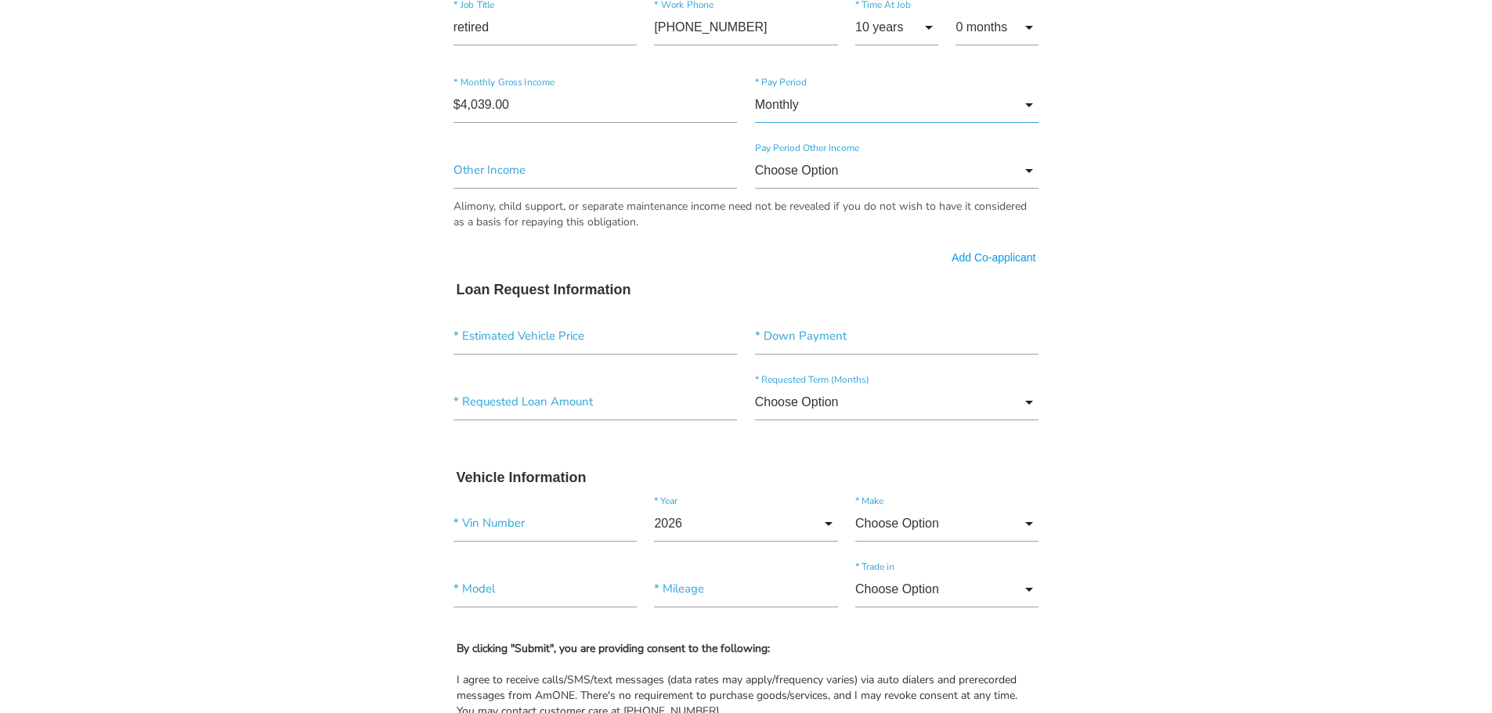
scroll to position [940, 0]
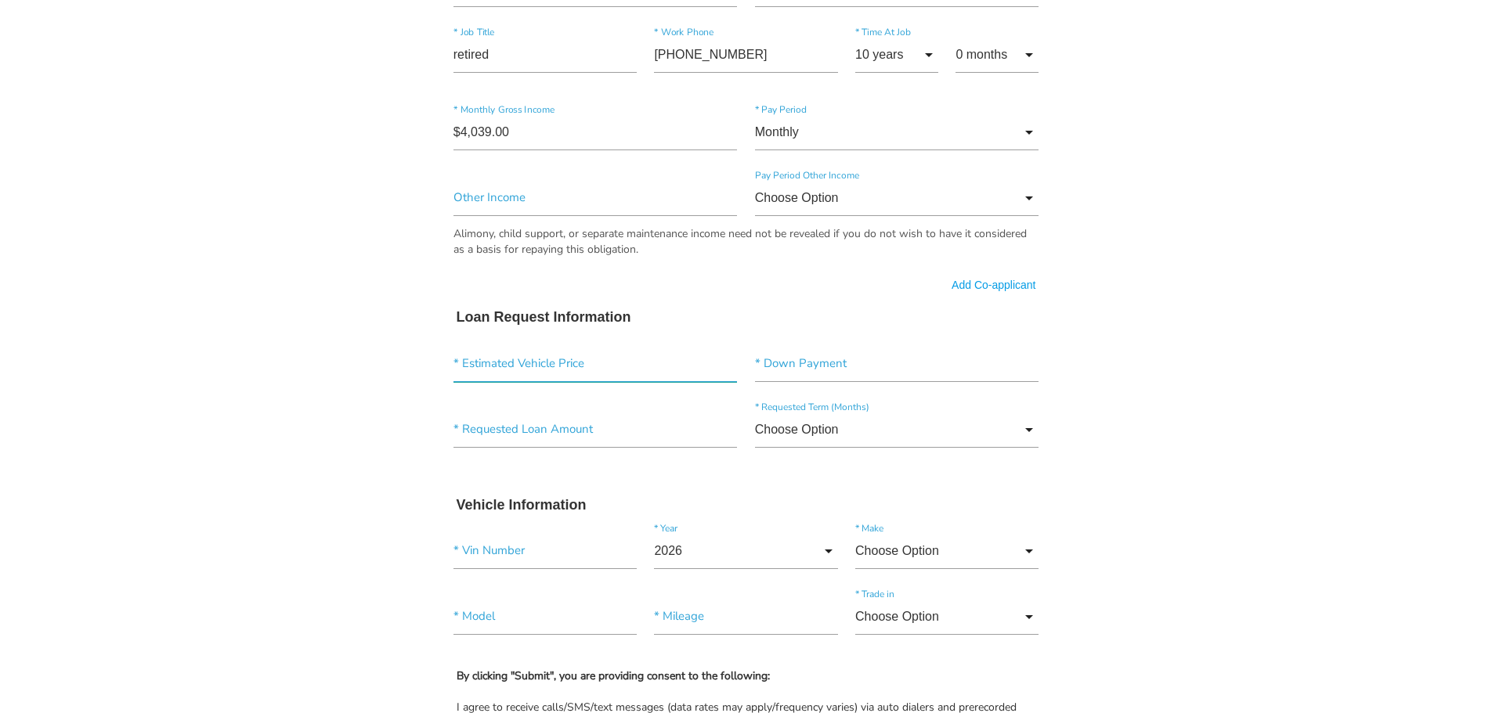
click at [605, 368] on input"] "text" at bounding box center [595, 364] width 284 height 36
click at [820, 367] on input"] "text" at bounding box center [897, 364] width 284 height 36
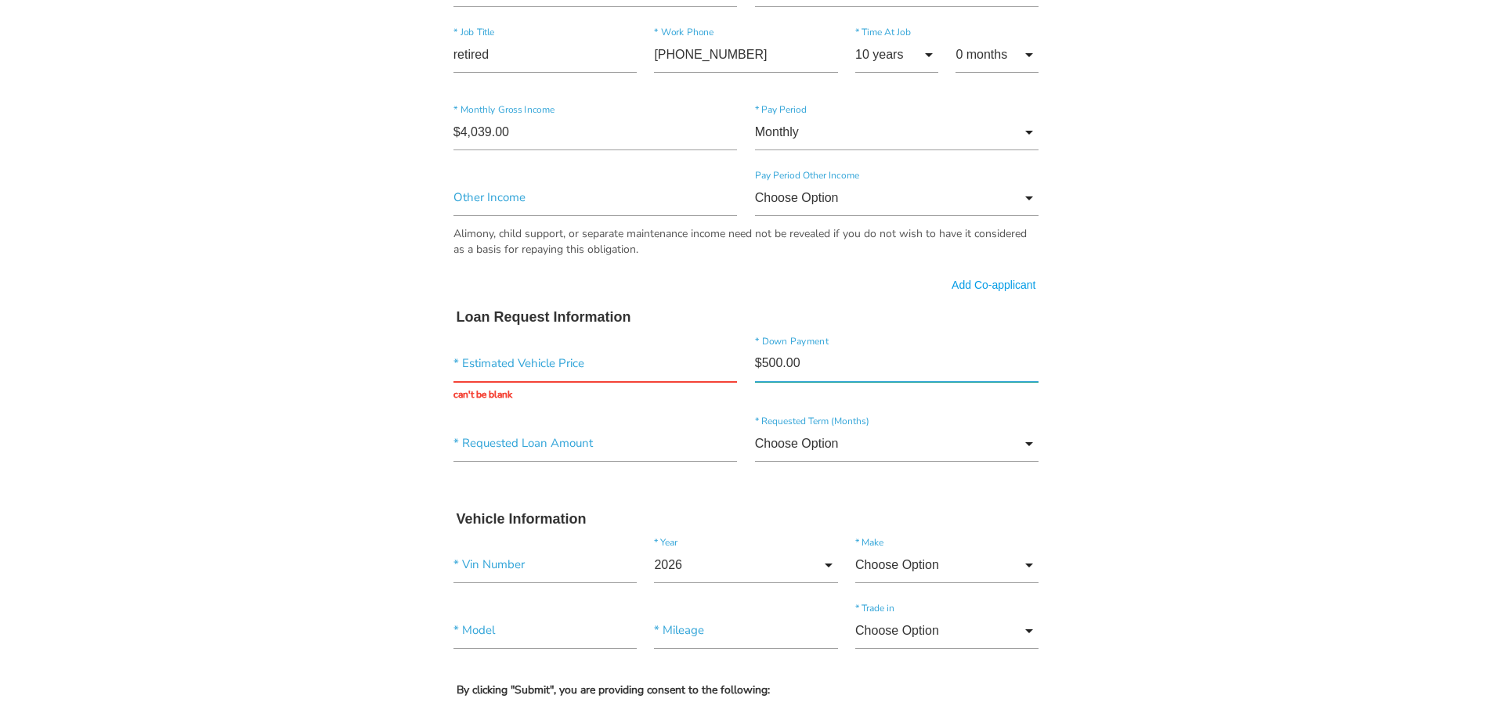
type input"] "$5,000.00"
click at [569, 366] on input "text" at bounding box center [595, 364] width 284 height 36
type input "$40,500.00"
click at [551, 450] on div "* Requested Loan Amount" at bounding box center [595, 447] width 301 height 42
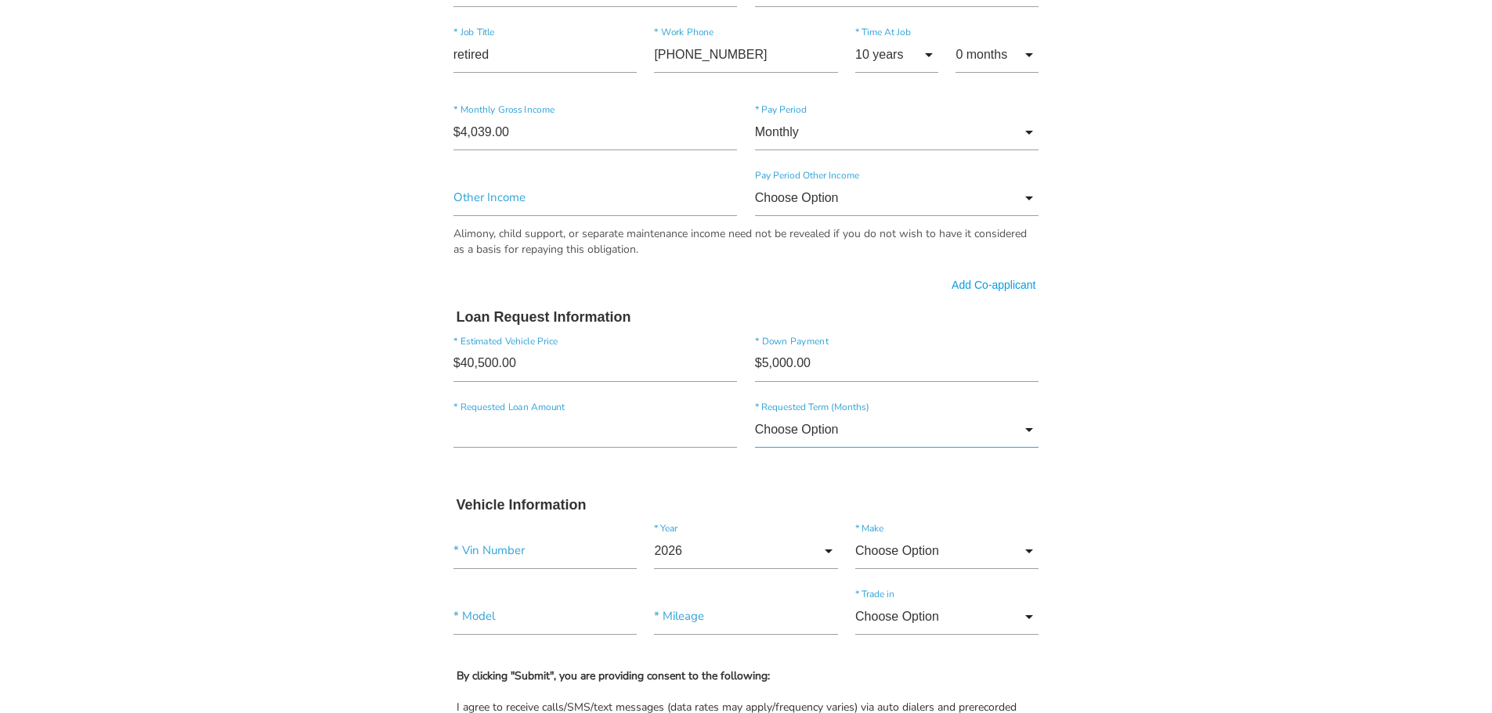
click at [905, 436] on input "Choose Option" at bounding box center [897, 430] width 284 height 36
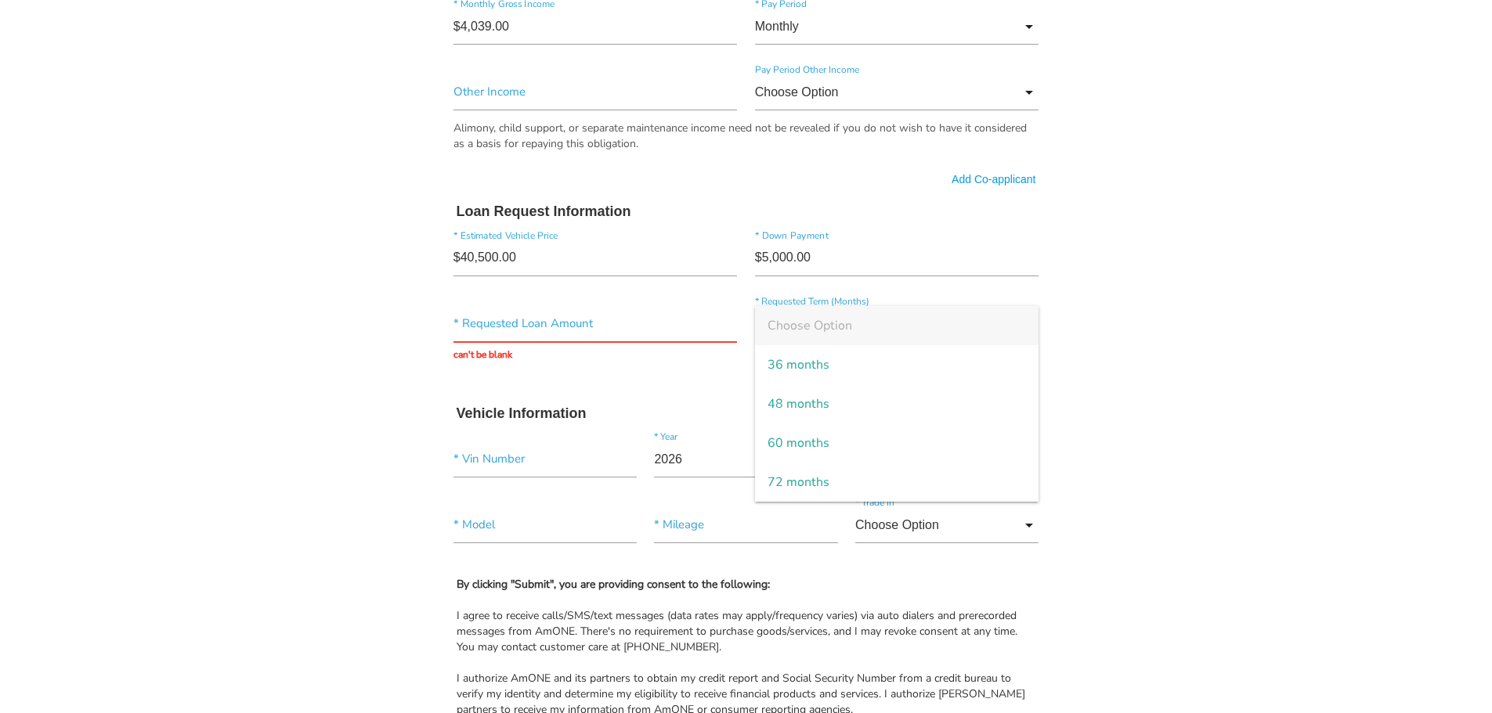
scroll to position [1018, 0]
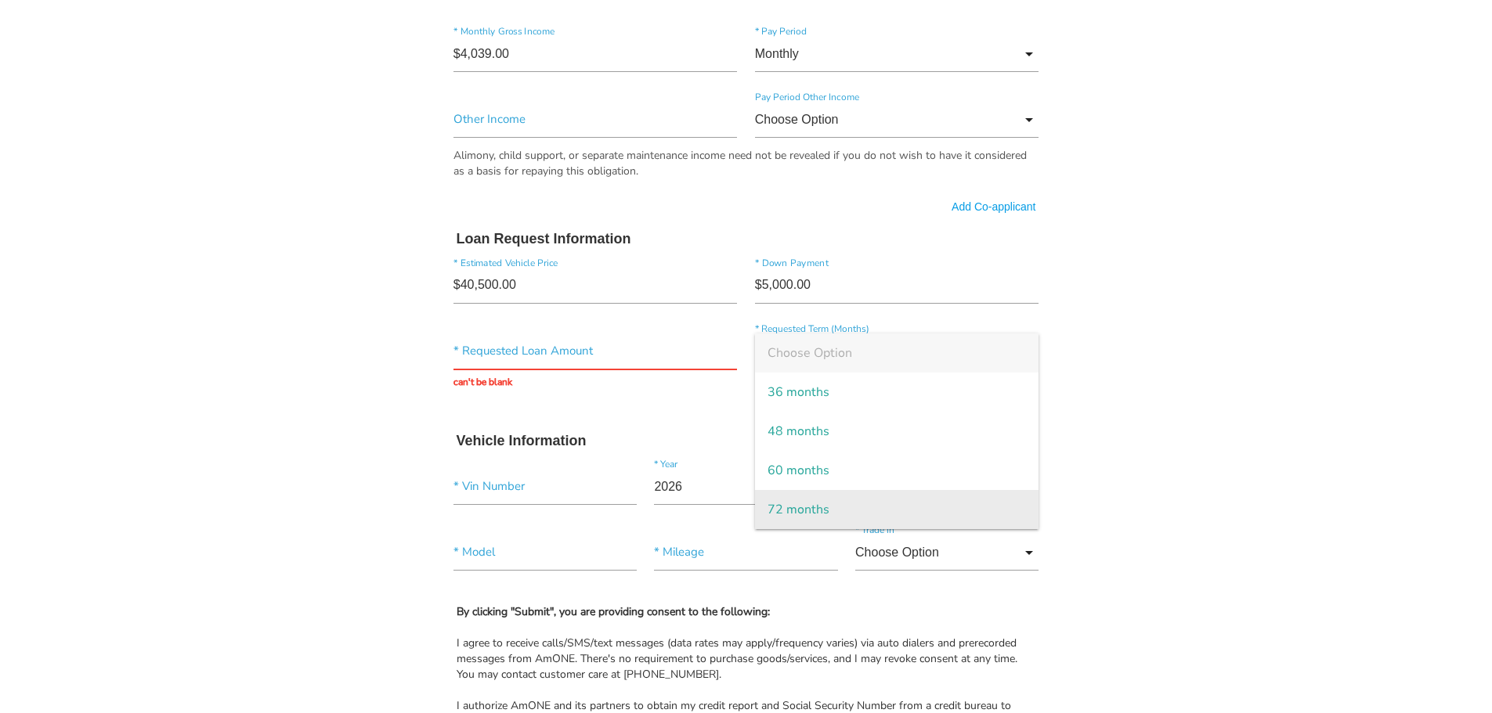
click at [808, 509] on span "72 months" at bounding box center [897, 509] width 284 height 39
type input "72 months"
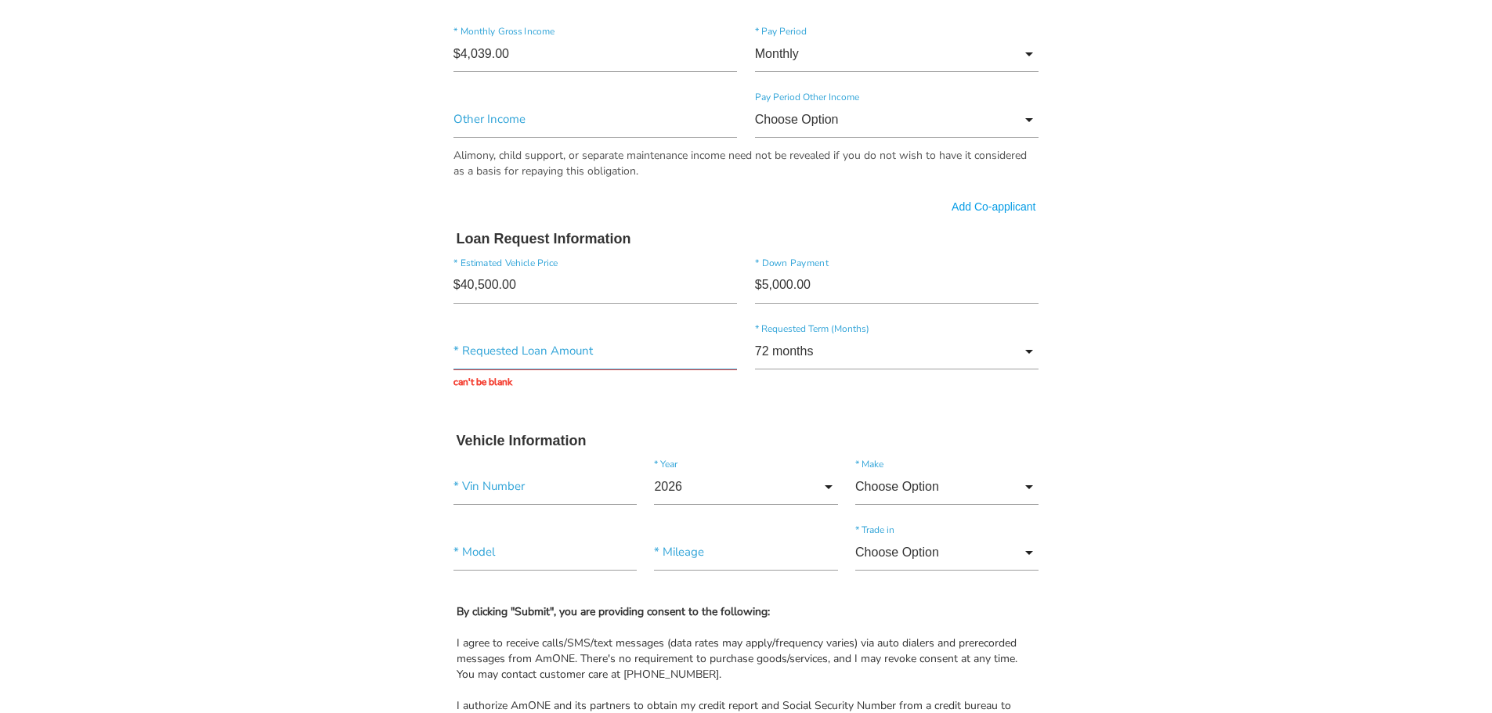
click at [537, 358] on input "text" at bounding box center [595, 352] width 284 height 36
type input "$38,330.00"
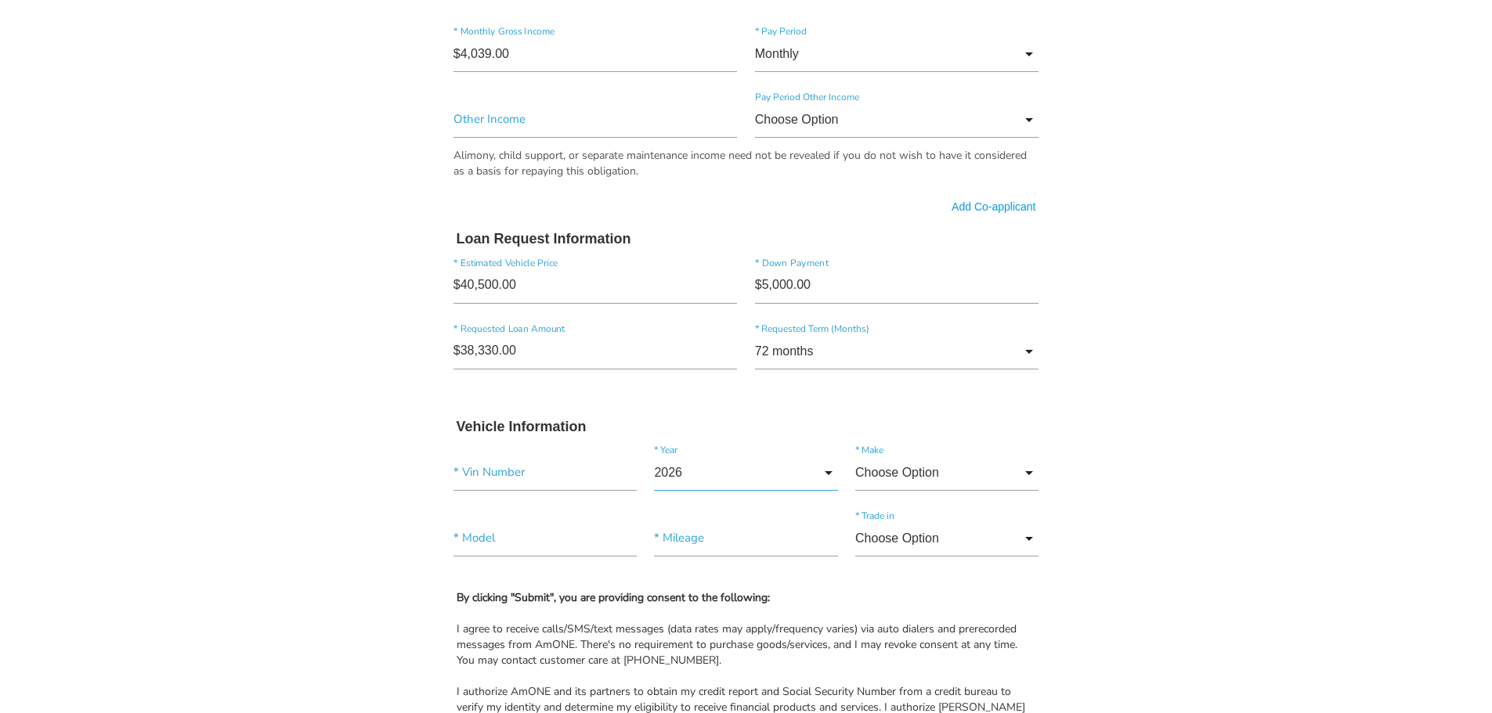
click at [829, 486] on input "2026" at bounding box center [745, 473] width 183 height 36
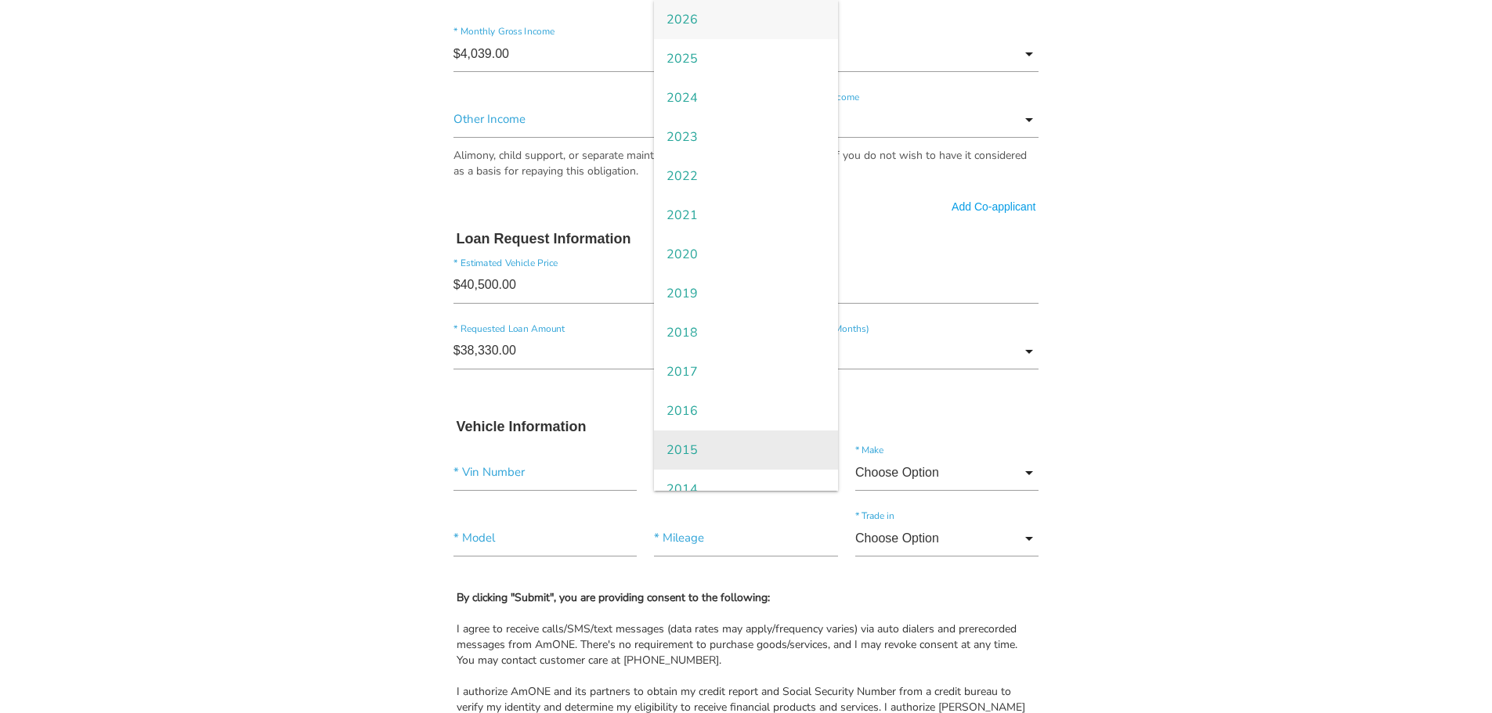
click at [785, 453] on span "2015" at bounding box center [745, 450] width 183 height 39
type input "2015"
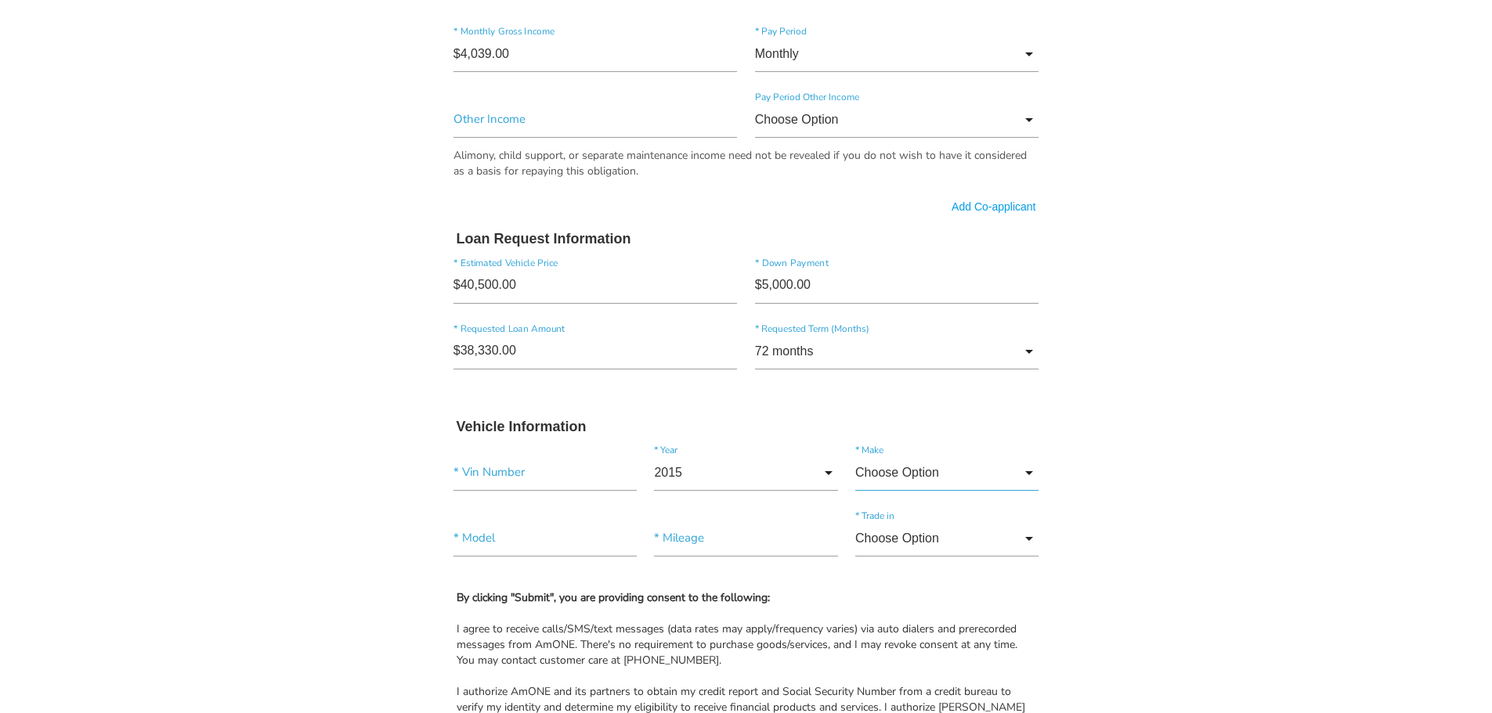
click at [957, 472] on input "Choose Option" at bounding box center [946, 473] width 183 height 36
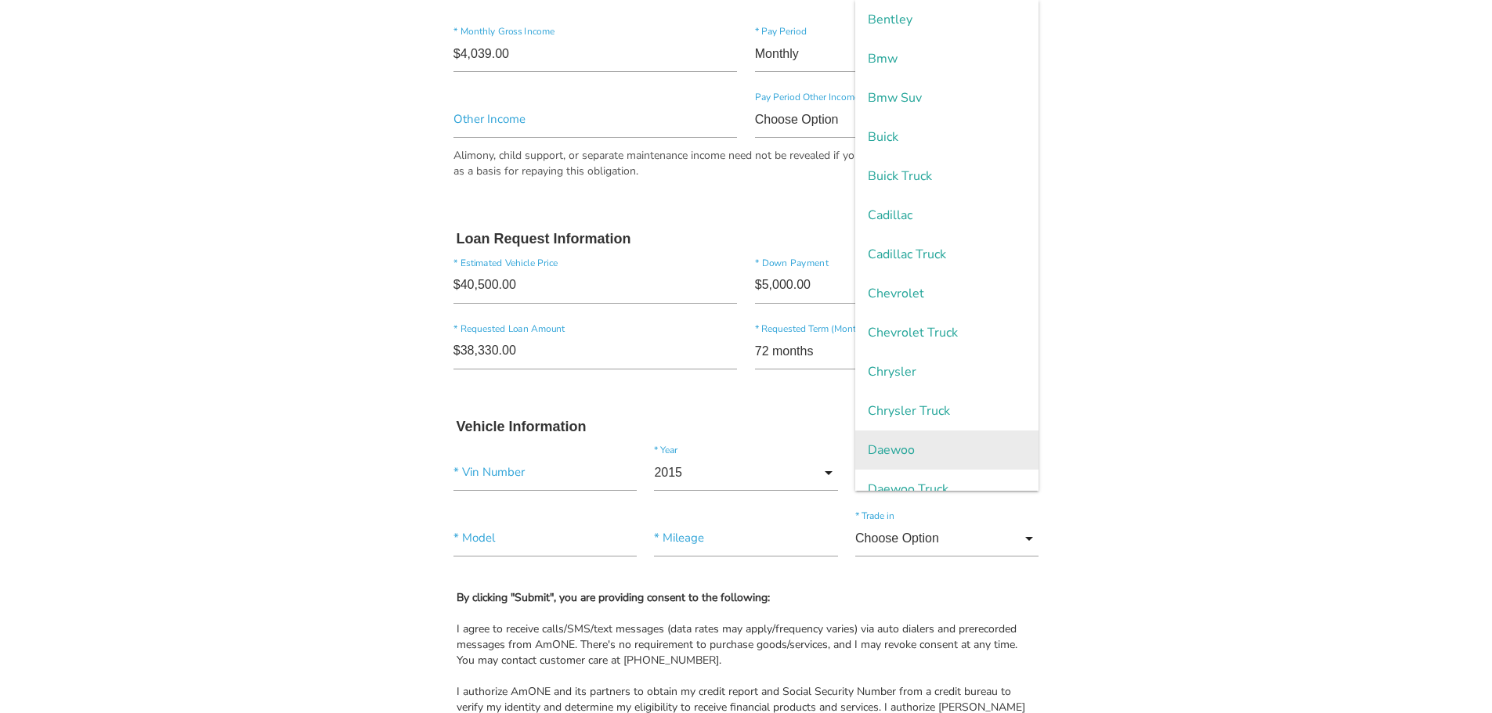
scroll to position [392, 0]
click at [922, 218] on span "Chevrolet" at bounding box center [946, 215] width 183 height 39
type input "Chevrolet"
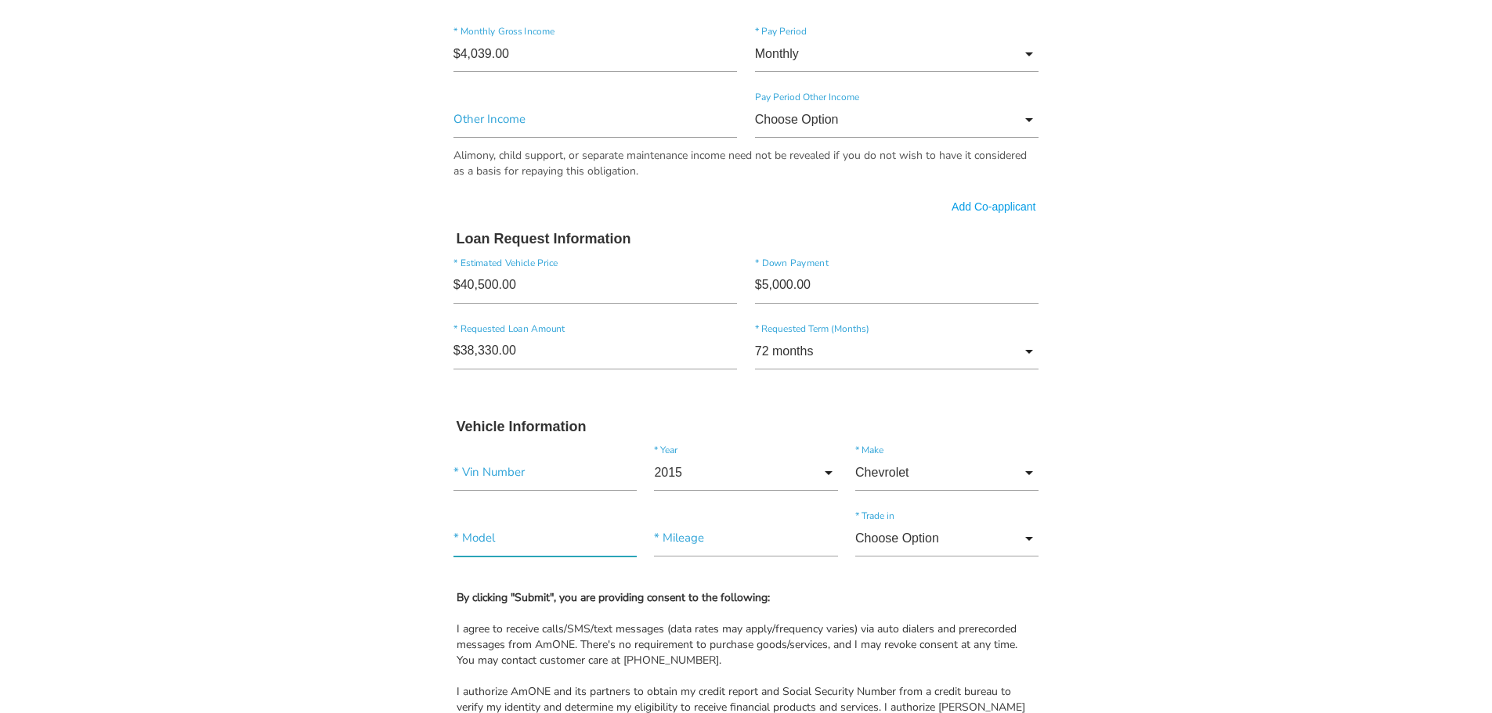
click at [521, 536] on input"] "text" at bounding box center [544, 539] width 183 height 36
type input"] "express 1500"
click at [515, 470] on input"] "text" at bounding box center [544, 473] width 183 height 36
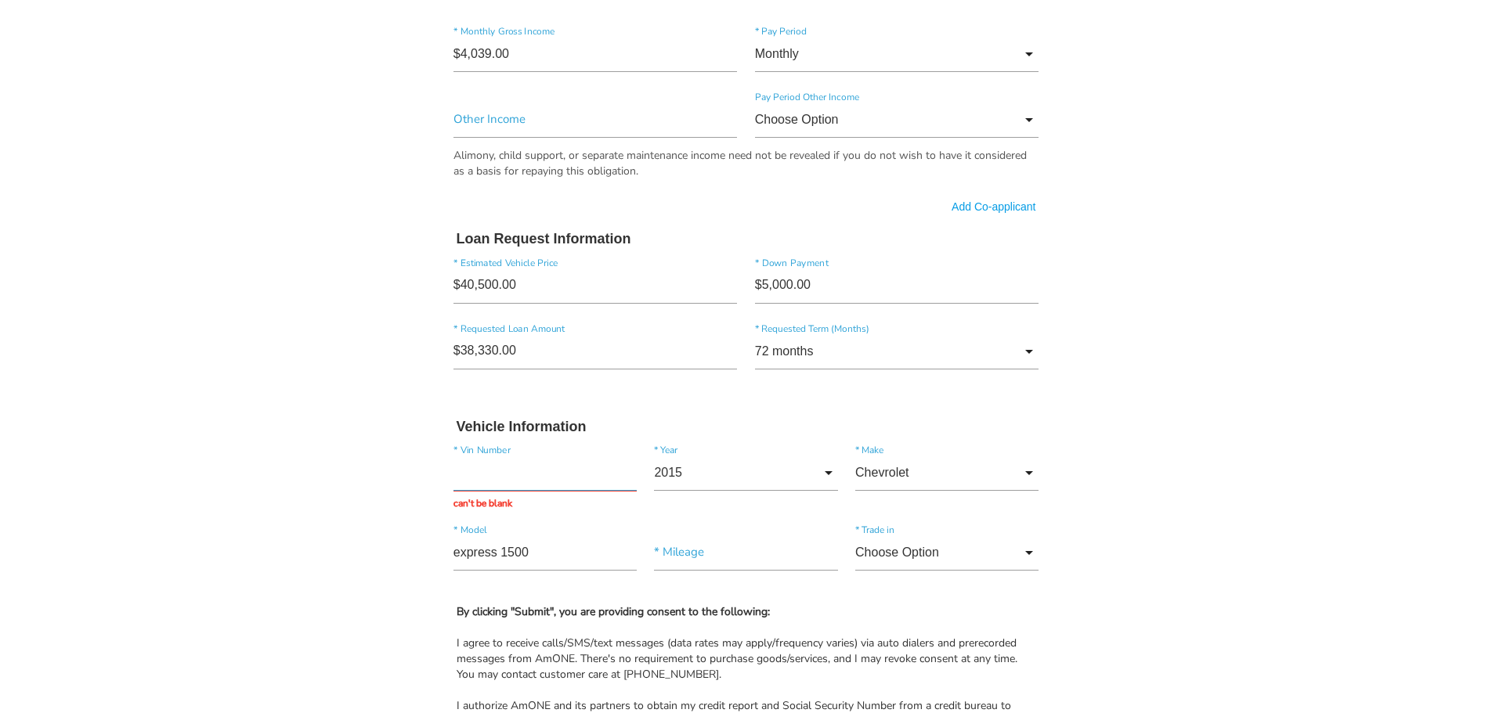
paste input "1GCWGFCGXF1212988"
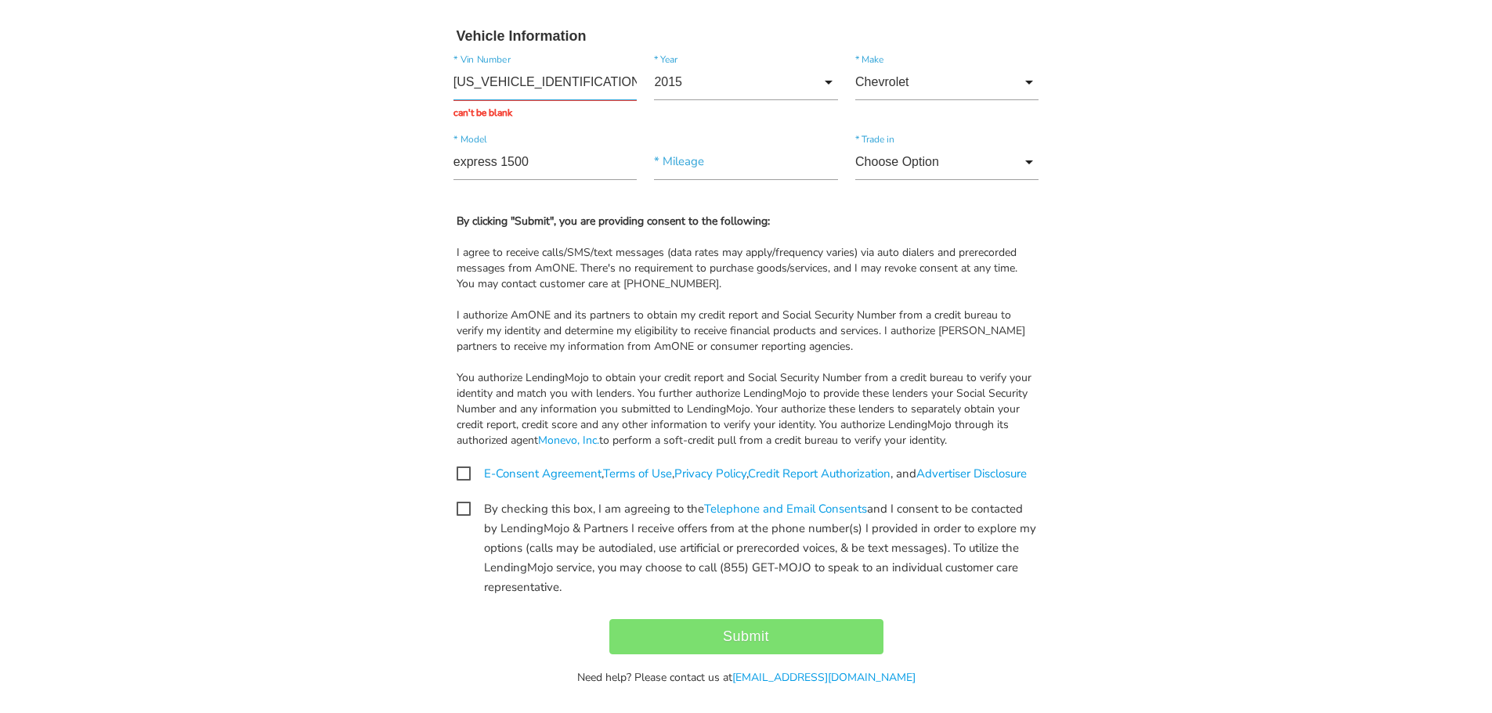
scroll to position [1410, 0]
type input "1GCWGFCGXF1212988"
click at [467, 470] on div "E-Consent Agreement , Terms of Use , Privacy Policy , Credit Report Authorizati…" at bounding box center [746, 474] width 603 height 20
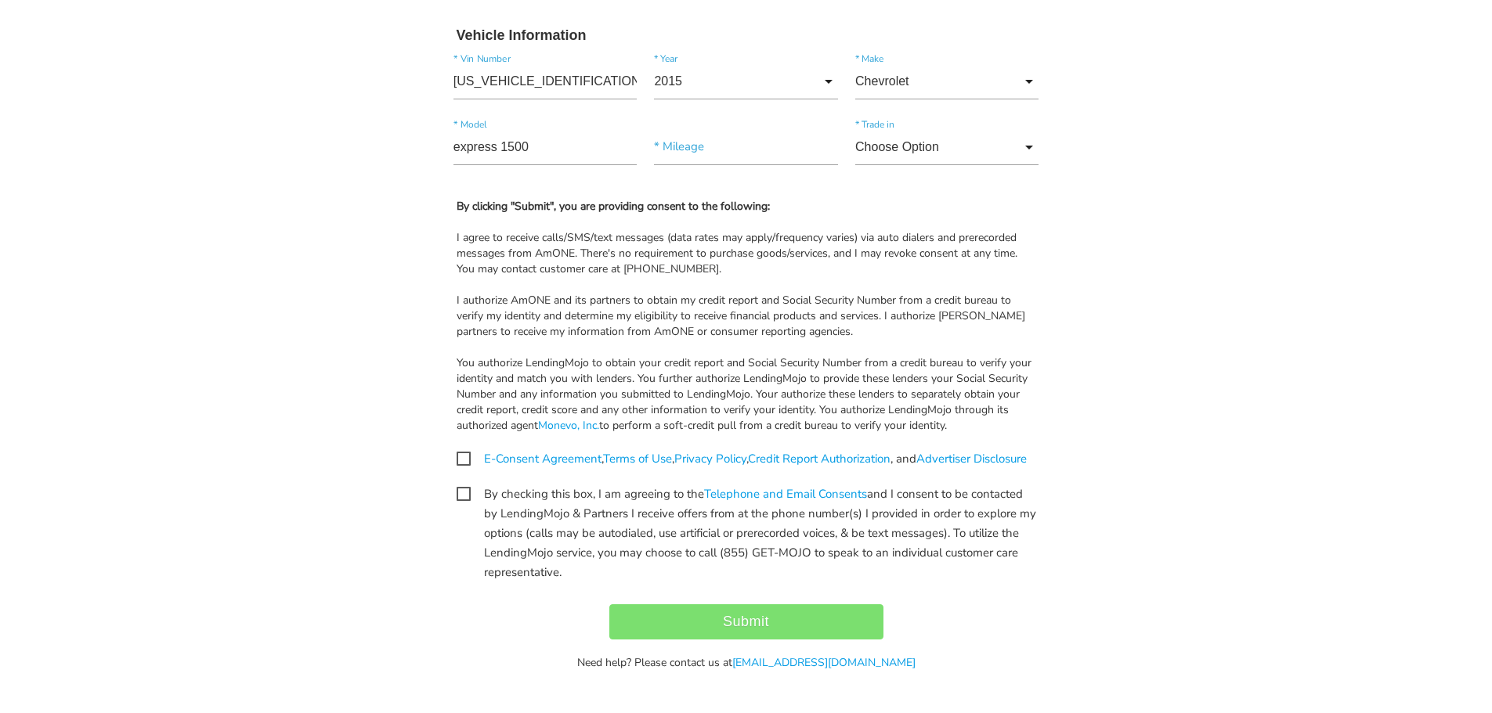
click at [457, 451] on span "E-Consent Agreement , Terms of Use , Privacy Policy , Credit Report Authorizati…" at bounding box center [742, 460] width 570 height 20
checkbox input "true"
click at [458, 503] on span "By checking this box, I am agreeing to the Telephone and Email Consents and I c…" at bounding box center [746, 495] width 579 height 20
checkbox input "true"
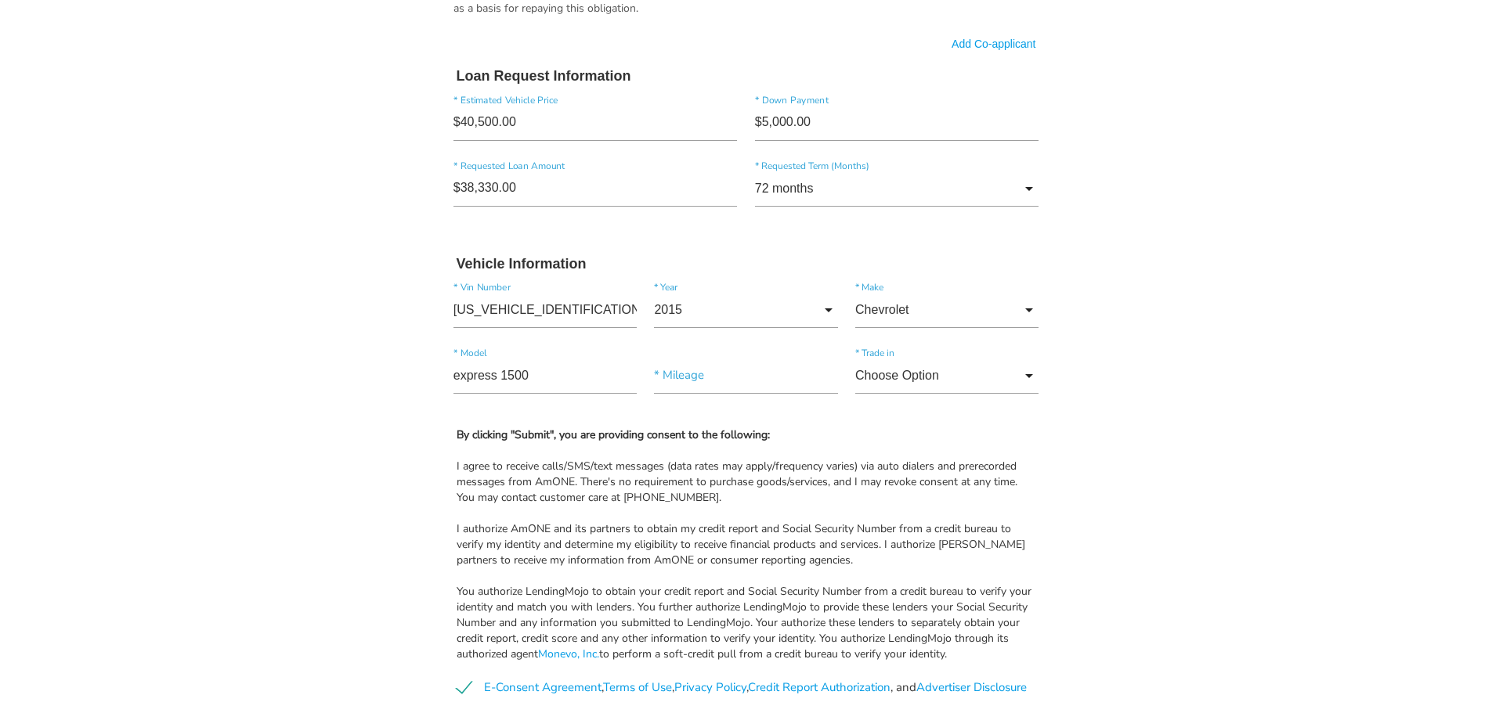
scroll to position [1175, 0]
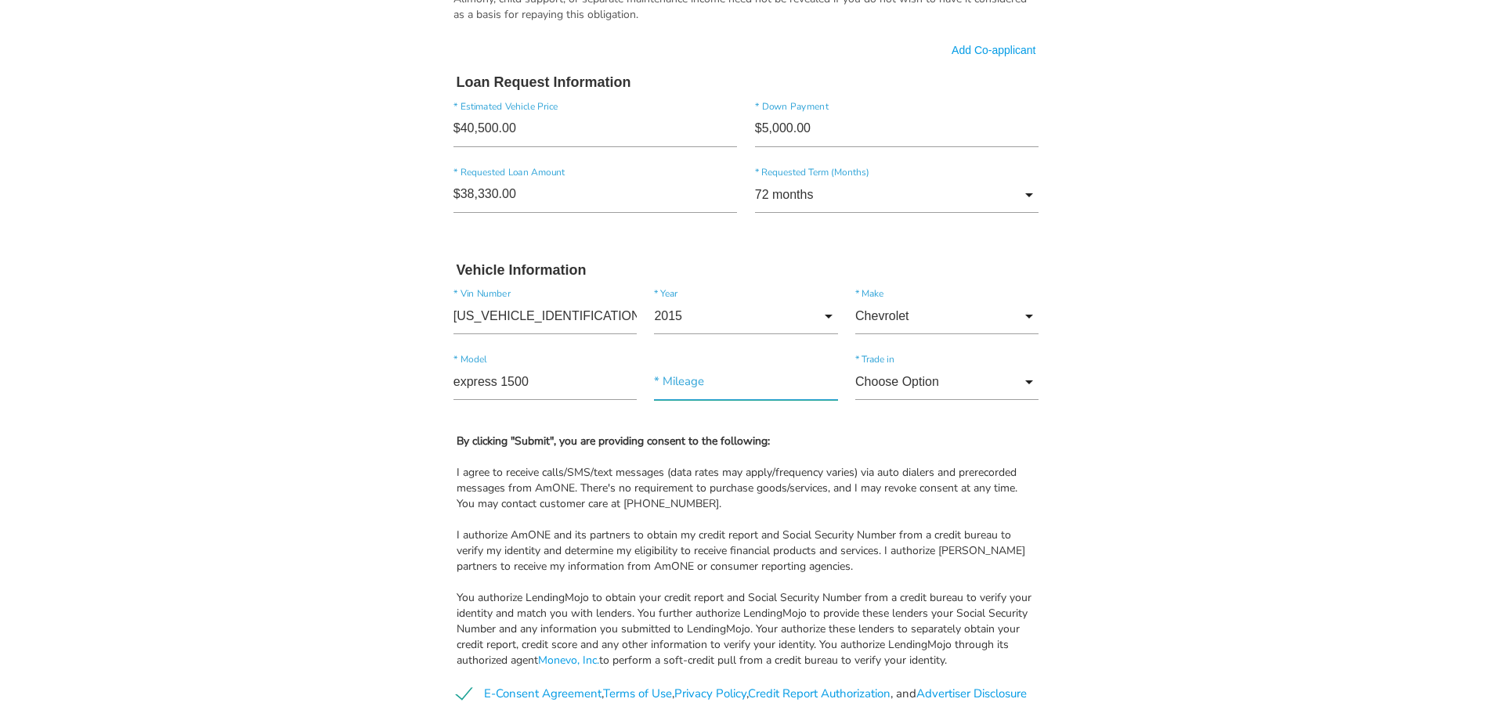
click at [702, 388] on input"] "text" at bounding box center [745, 382] width 183 height 36
type input"] "55,369"
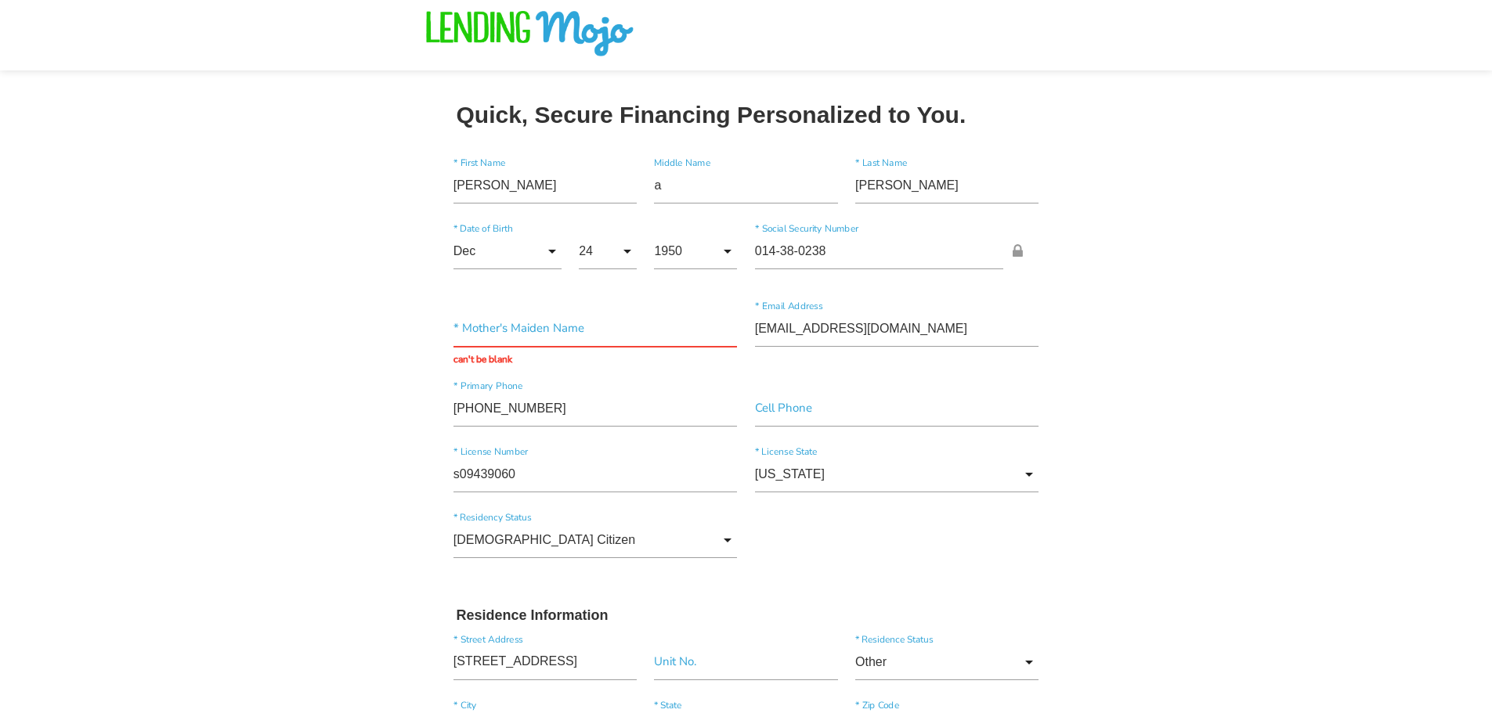
scroll to position [0, 0]
click at [498, 330] on input "text" at bounding box center [595, 330] width 284 height 36
type input "v"
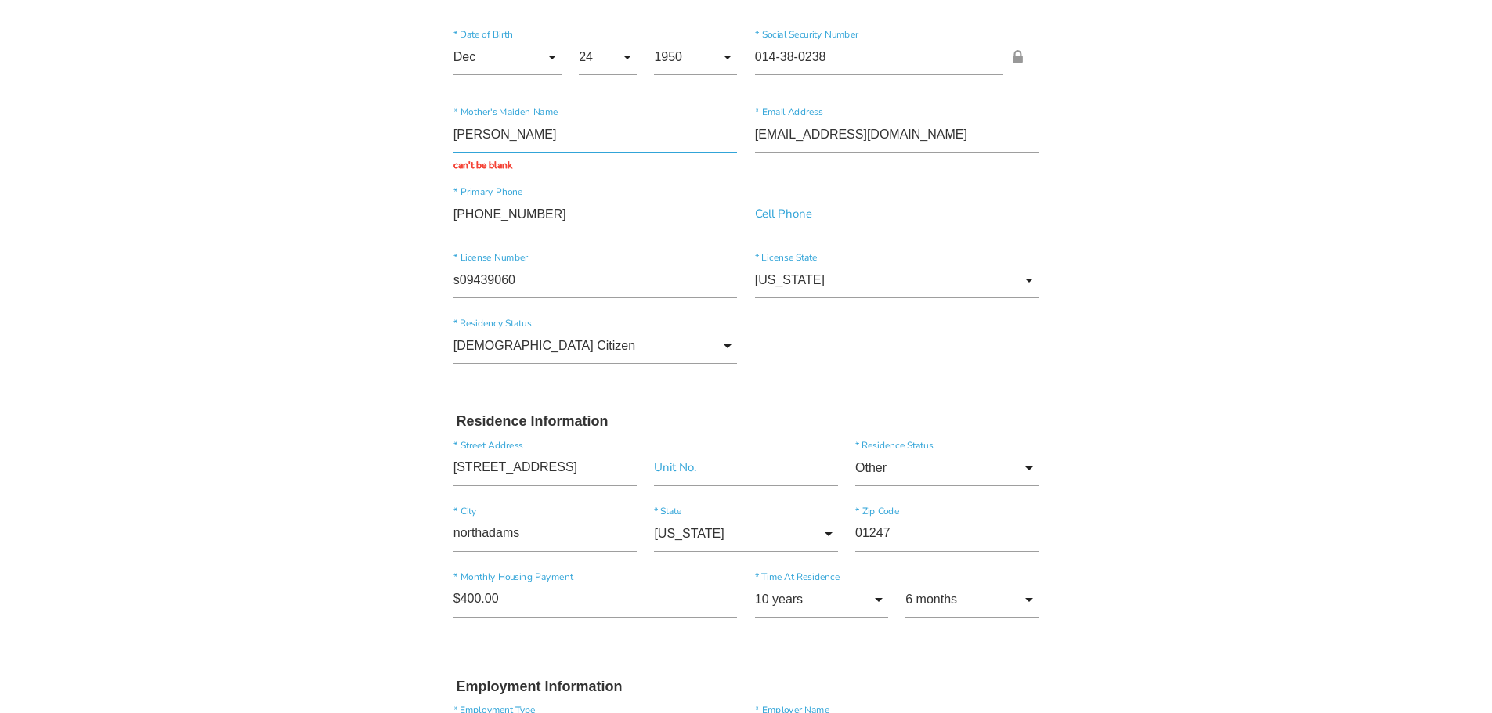
scroll to position [235, 0]
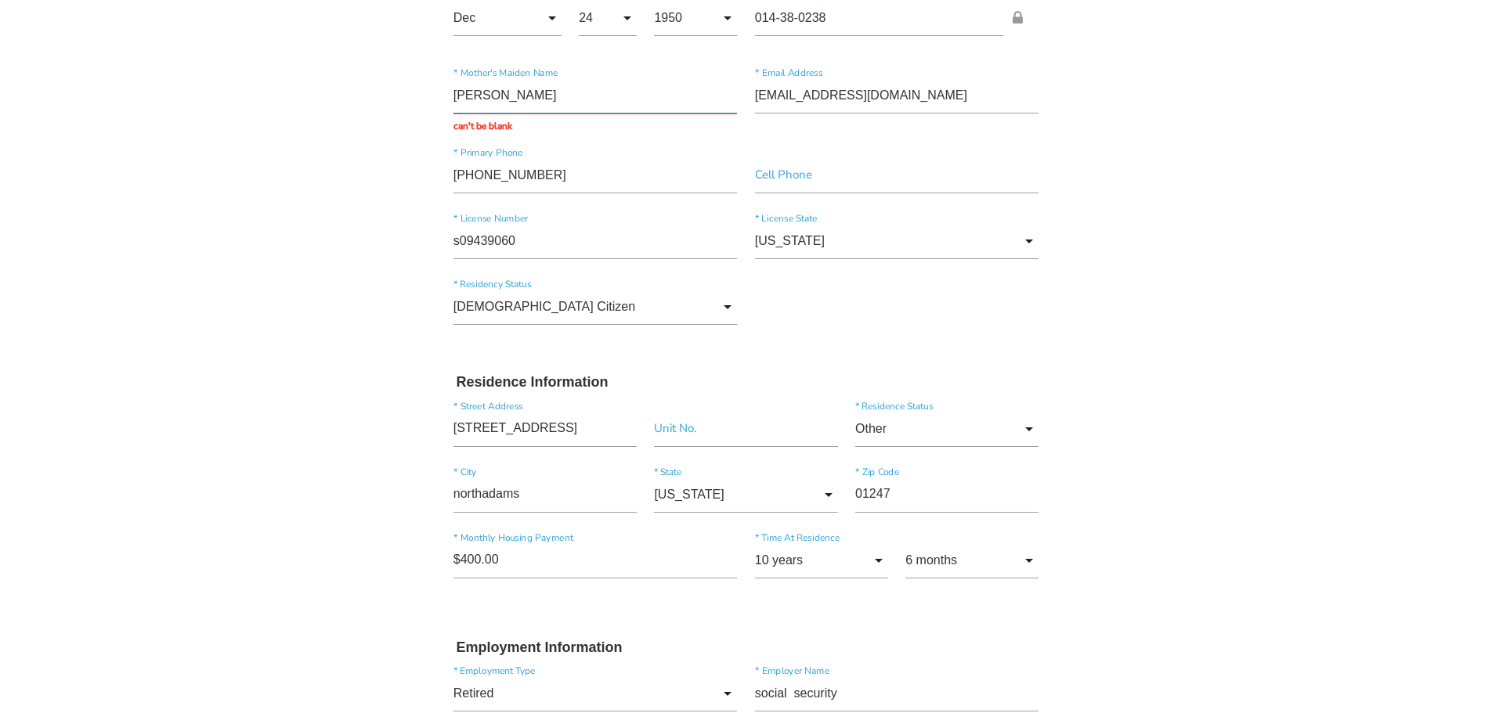
type input "lamore"
click at [551, 568] on div "$400.00 * Monthly Housing Payment" at bounding box center [595, 564] width 301 height 42
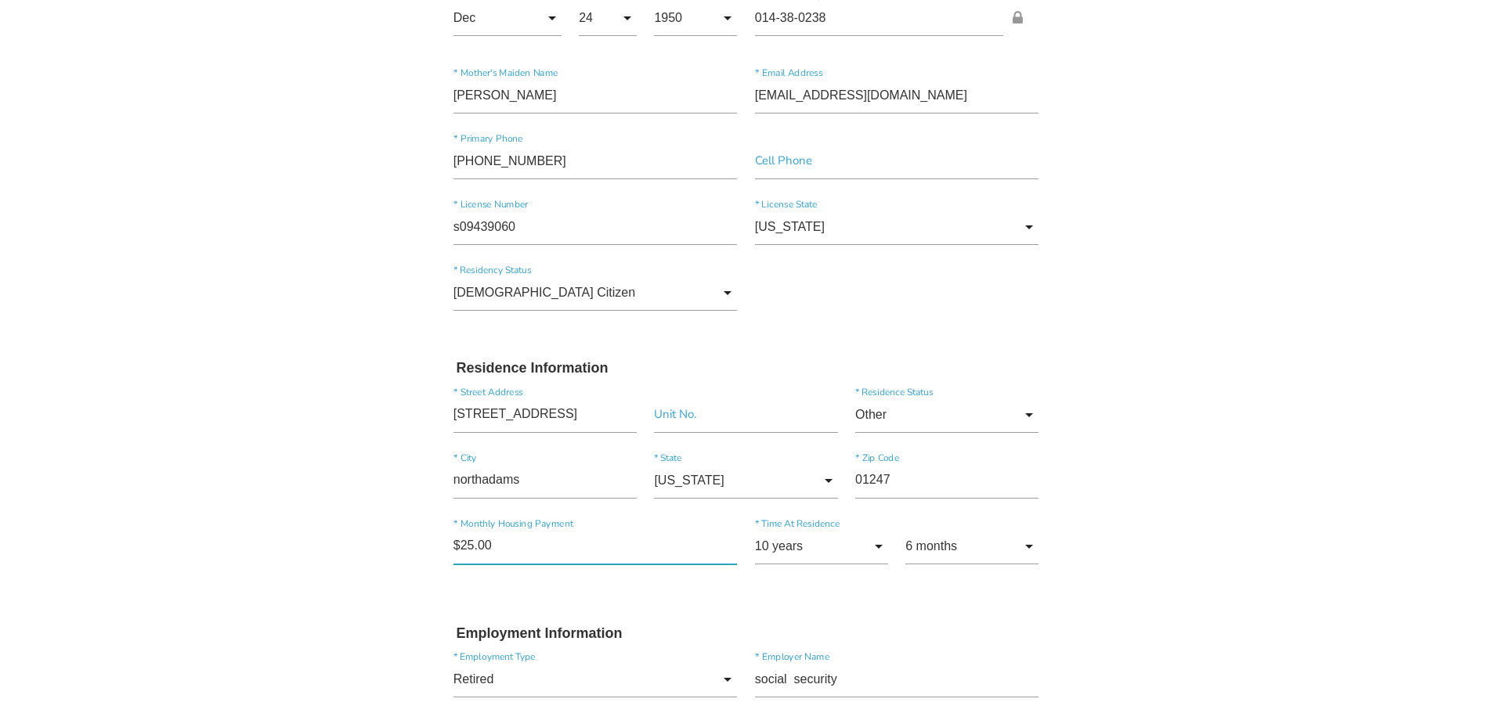
type input"] "$250.00"
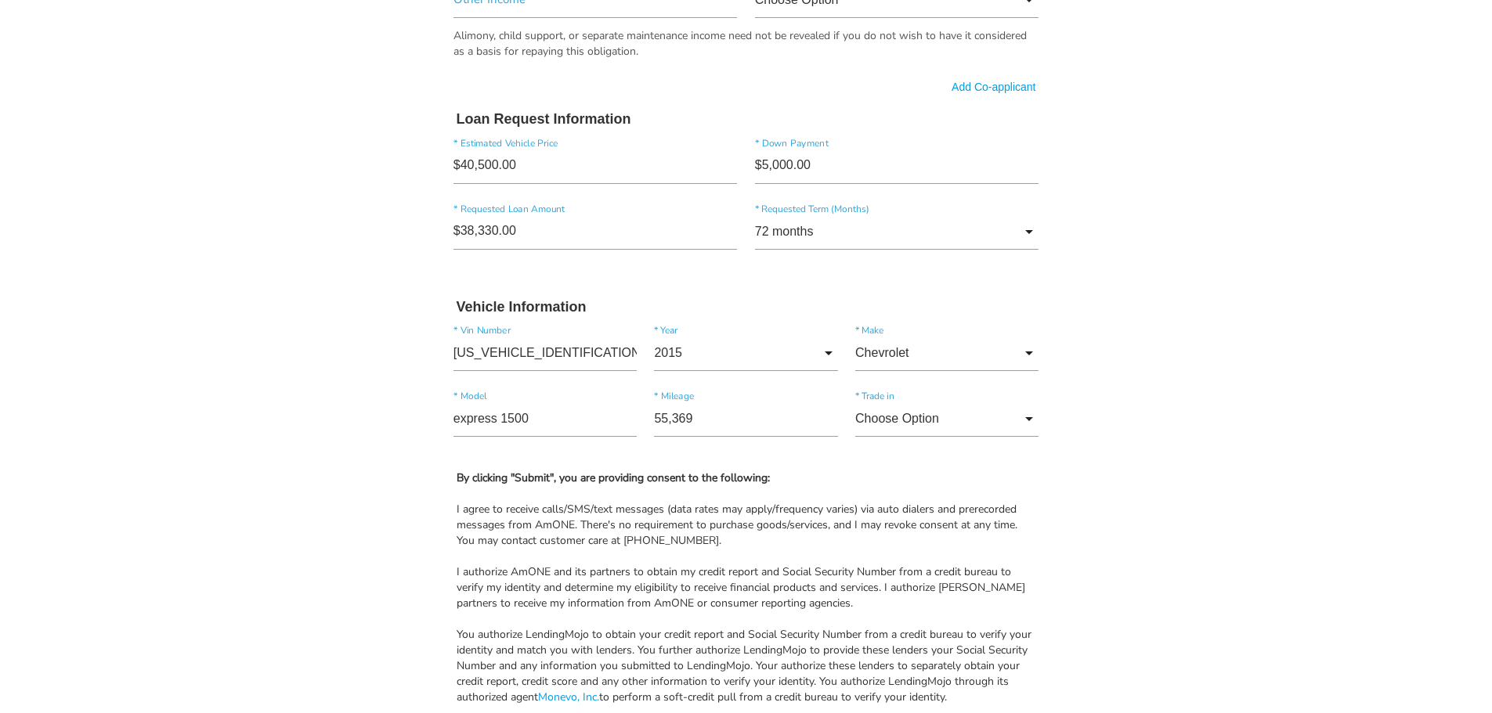
scroll to position [1096, 0]
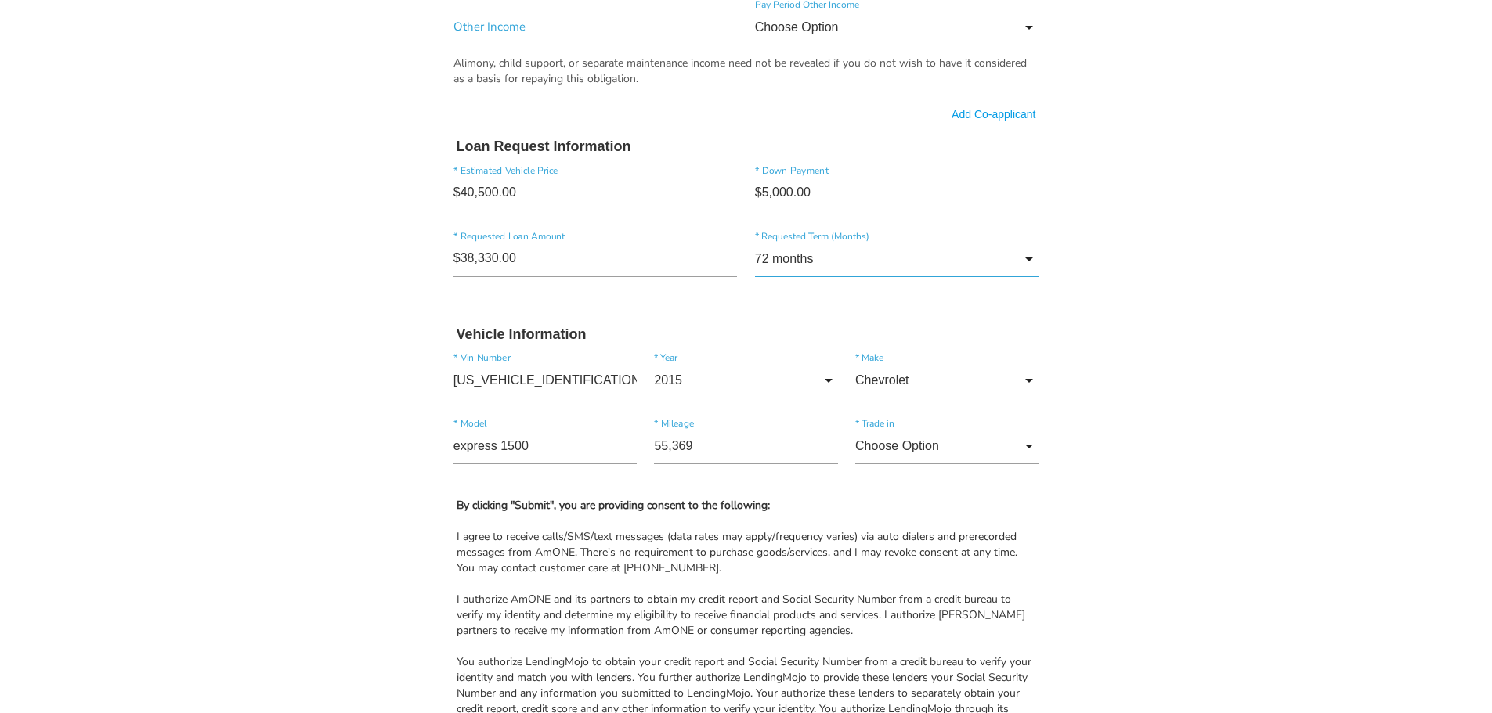
click at [1031, 263] on input "72 months" at bounding box center [897, 259] width 284 height 36
click at [837, 417] on span "72 months" at bounding box center [897, 417] width 284 height 39
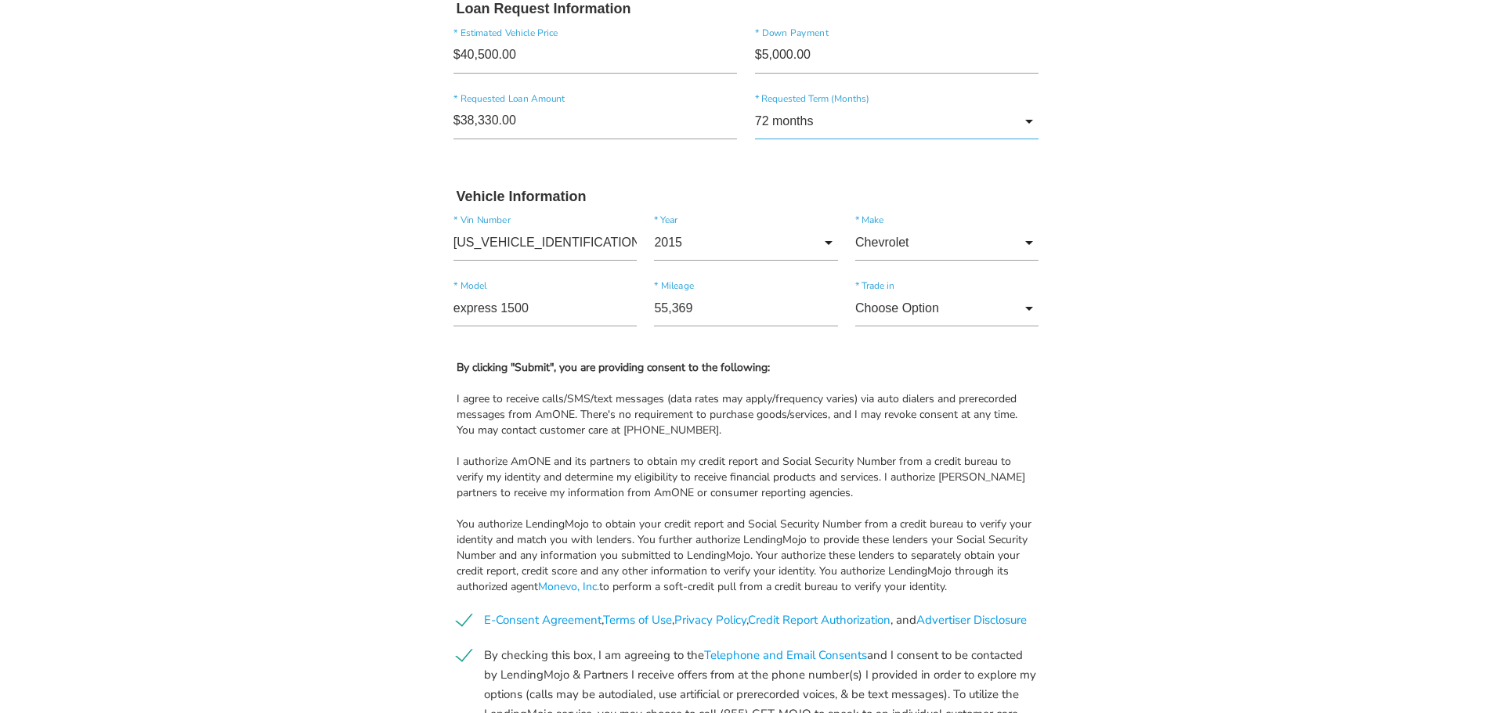
scroll to position [1434, 0]
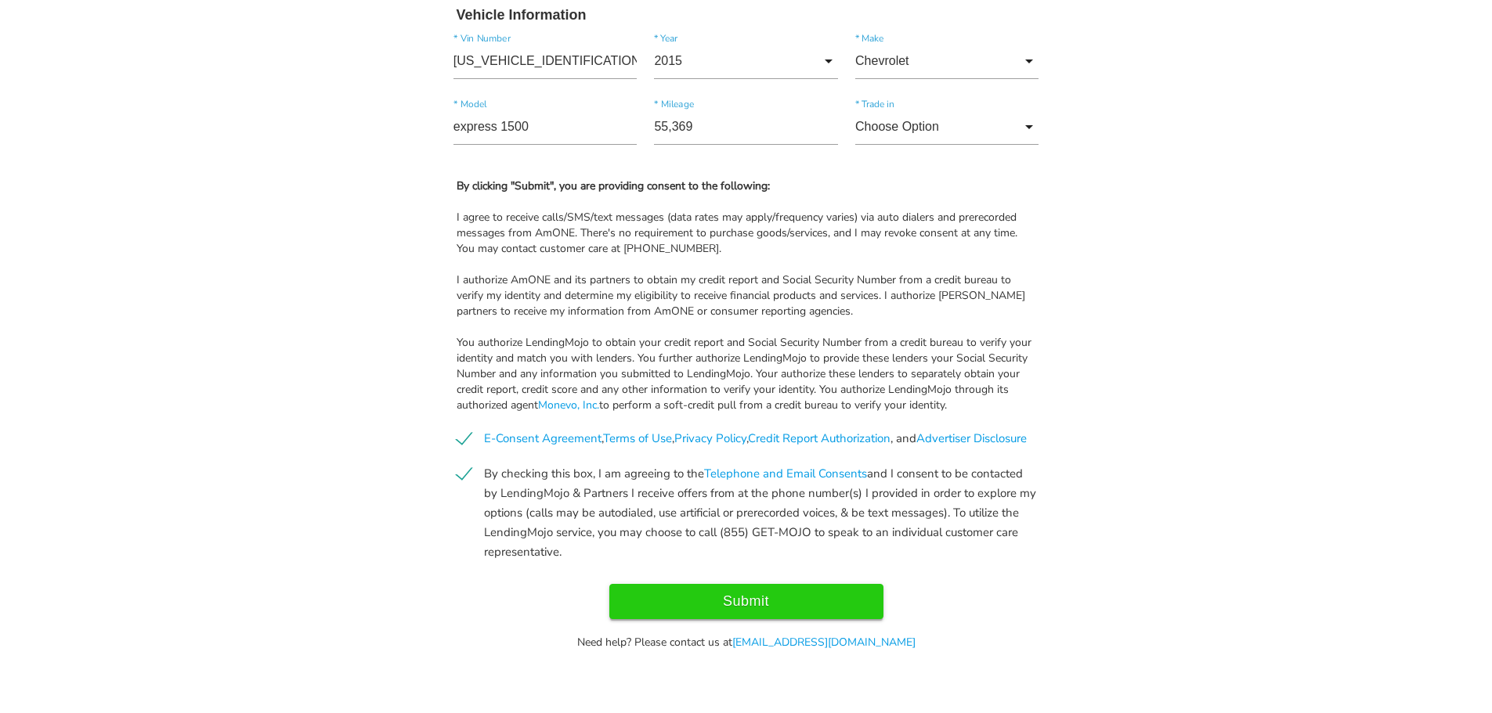
click at [755, 592] on input "Submit" at bounding box center [746, 601] width 274 height 35
type input "Submit"
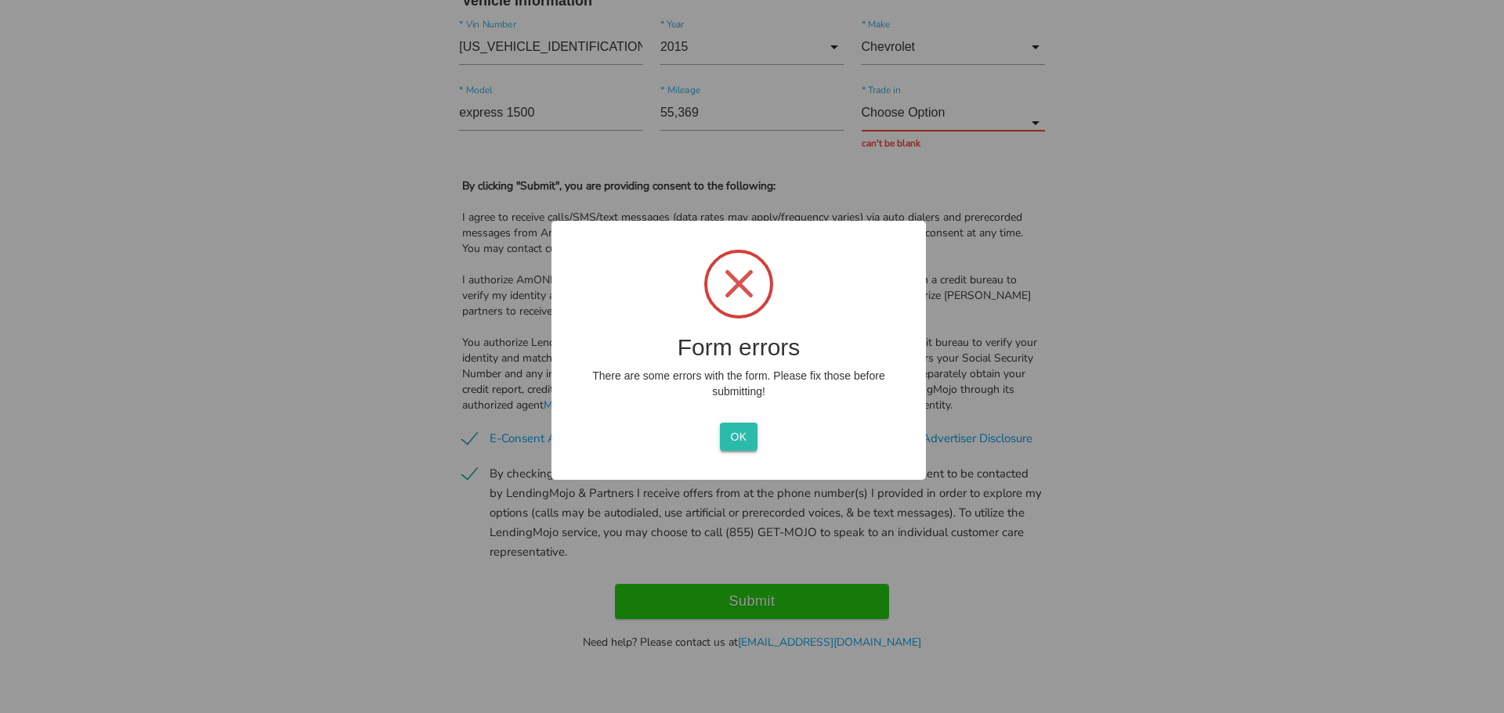
click at [738, 435] on button "OK" at bounding box center [738, 437] width 37 height 28
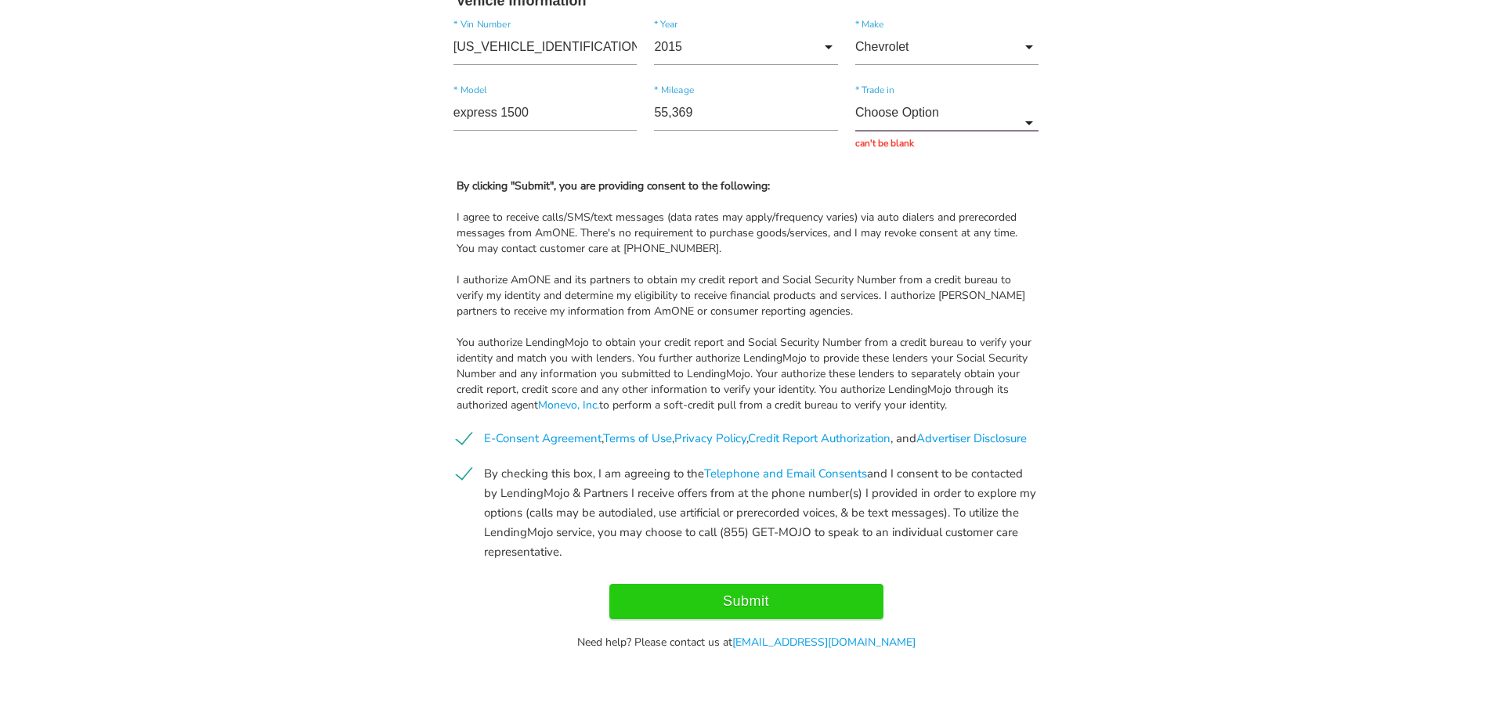
click at [1010, 115] on input "Choose Option" at bounding box center [946, 113] width 183 height 36
click at [939, 182] on span "No" at bounding box center [946, 192] width 183 height 39
type input "No"
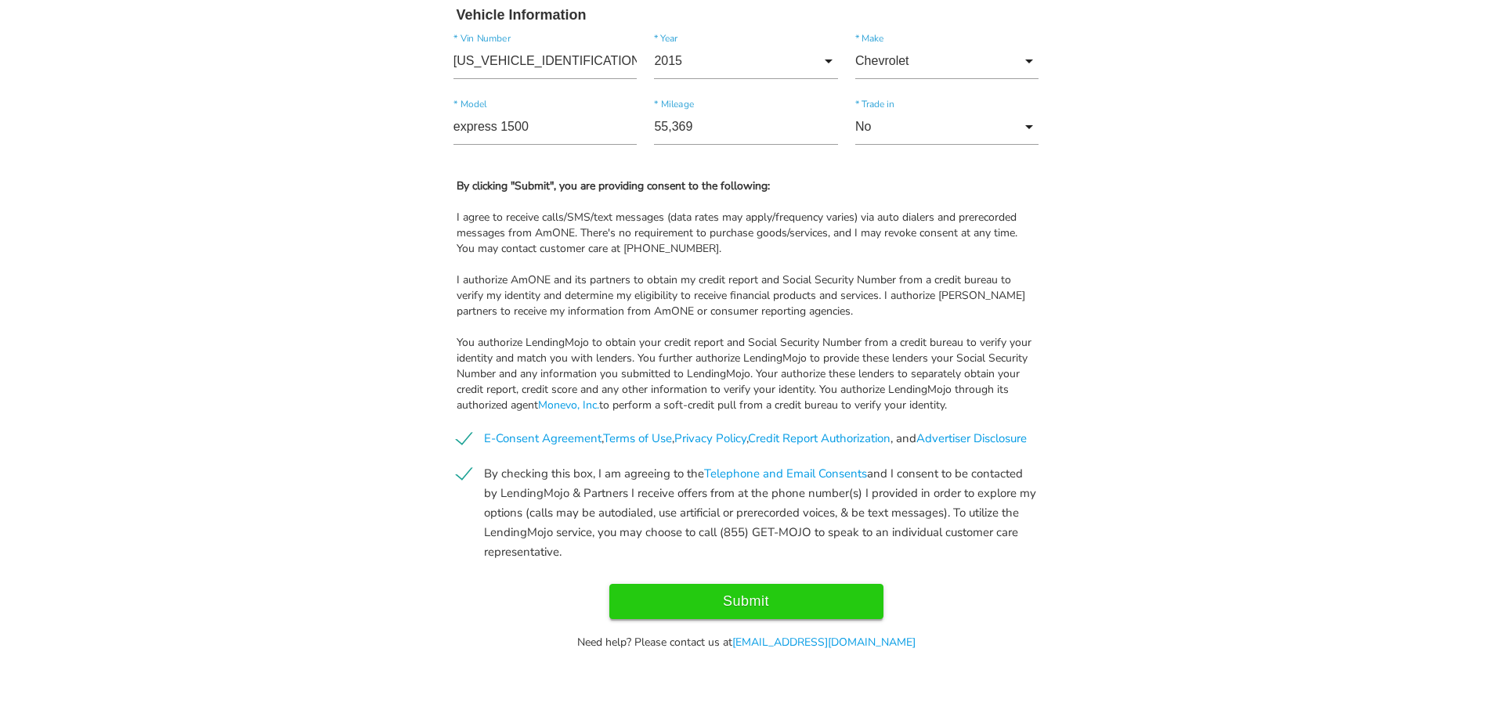
click at [807, 601] on input "Submit" at bounding box center [746, 601] width 274 height 35
type input "Submitting..."
